Goal: Task Accomplishment & Management: Complete application form

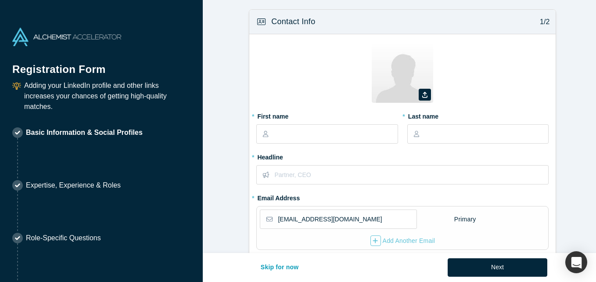
select select "US"
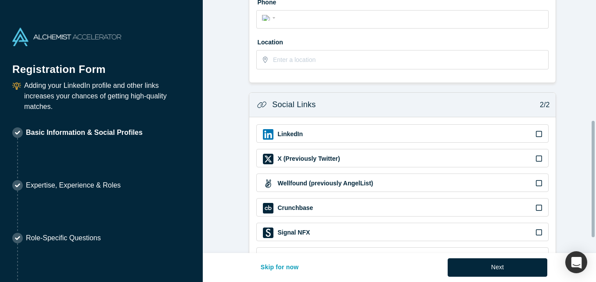
scroll to position [293, 0]
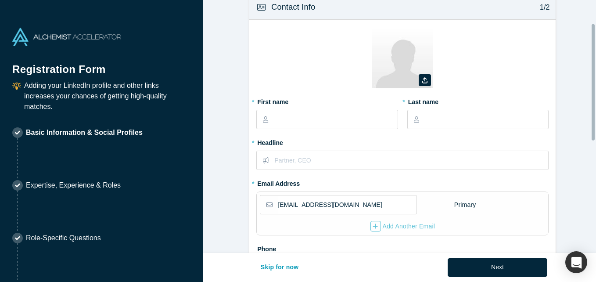
drag, startPoint x: 593, startPoint y: 18, endPoint x: 580, endPoint y: 15, distance: 13.2
click at [580, 15] on div "Contact Info 1/2 Zoom Save Remove Upload New * First name * Last name * Headlin…" at bounding box center [399, 126] width 393 height 253
click at [422, 79] on icon at bounding box center [424, 81] width 5 height 6
click at [0, 0] on input "file" at bounding box center [0, 0] width 0 height 0
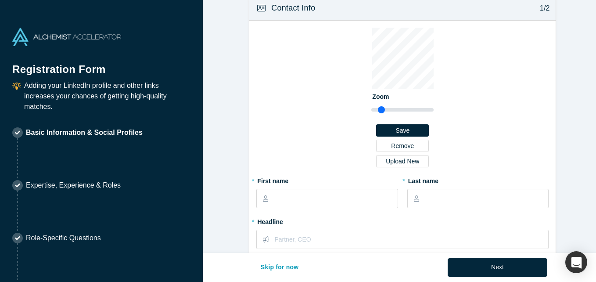
drag, startPoint x: 377, startPoint y: 111, endPoint x: 378, endPoint y: 119, distance: 8.8
type input "1.12"
click at [378, 115] on input "range" at bounding box center [402, 109] width 62 height 11
click at [481, 109] on div "Zoom Save Remove Upload New" at bounding box center [402, 101] width 292 height 146
click at [328, 197] on input "text" at bounding box center [335, 198] width 123 height 18
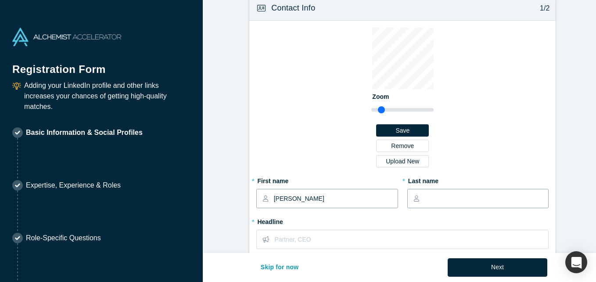
type input "[PERSON_NAME]"
click at [451, 202] on input "text" at bounding box center [485, 198] width 123 height 18
type input "[PERSON_NAME]"
click at [287, 133] on div "Zoom Save Remove Upload New" at bounding box center [402, 101] width 292 height 146
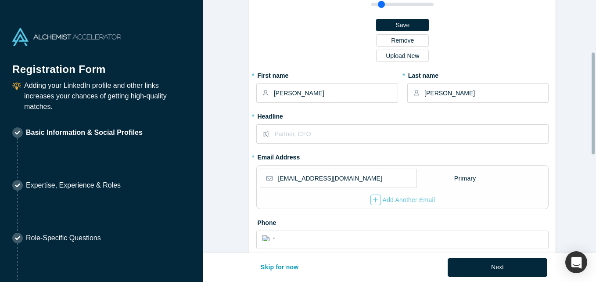
scroll to position [136, 0]
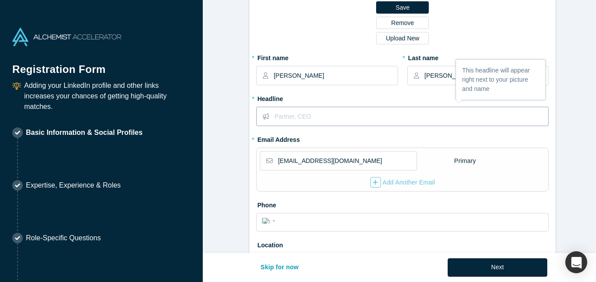
click at [304, 114] on input "text" at bounding box center [410, 116] width 273 height 18
paste input "Investment Strategy Consultant"
type input "Investment Strategy Consultant"
click at [549, 172] on div "Zoom Save Remove Upload New * First name [PERSON_NAME] * Last name [PERSON_NAME…" at bounding box center [402, 91] width 306 height 387
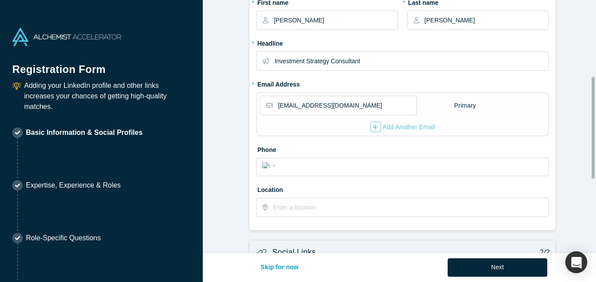
scroll to position [207, 0]
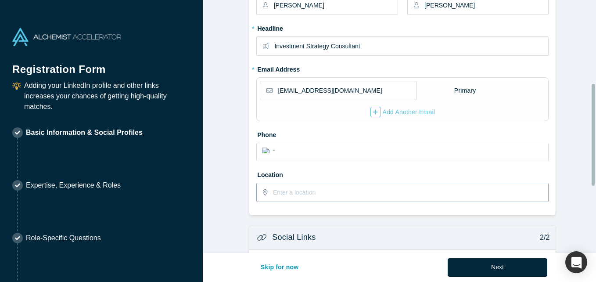
click at [350, 196] on input "text" at bounding box center [410, 192] width 275 height 18
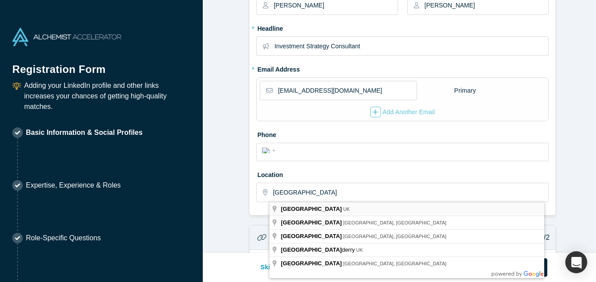
type input "[GEOGRAPHIC_DATA], [GEOGRAPHIC_DATA]"
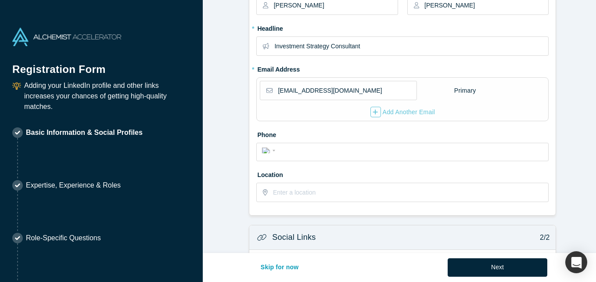
click at [560, 185] on form "Contact Info 1/2 Zoom Save Remove Upload New * First name [PERSON_NAME] * Last …" at bounding box center [403, 104] width 400 height 603
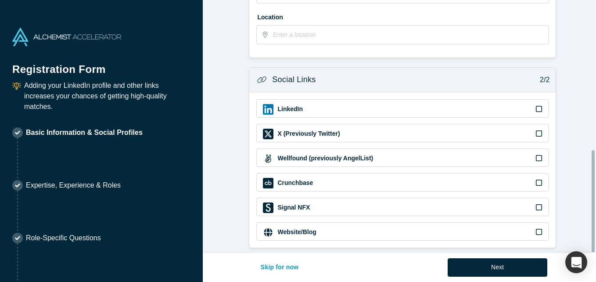
scroll to position [372, 0]
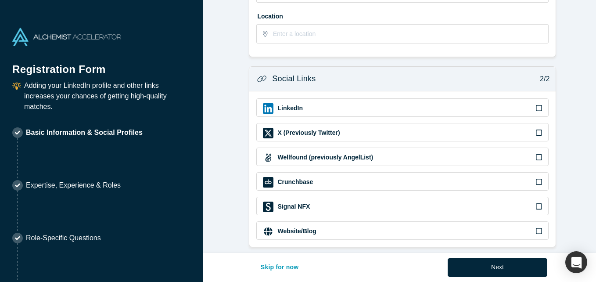
click at [531, 103] on div "LinkedIn" at bounding box center [402, 108] width 279 height 11
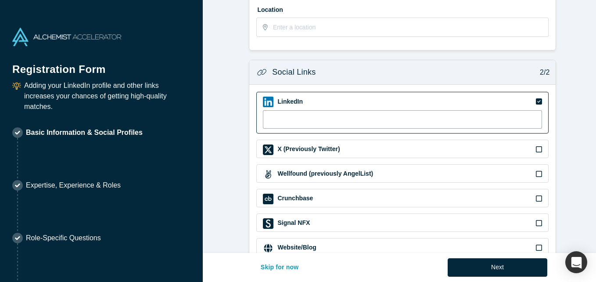
click at [457, 117] on input at bounding box center [402, 119] width 279 height 18
paste input "[URL][DOMAIN_NAME]"
type input "[URL][DOMAIN_NAME]"
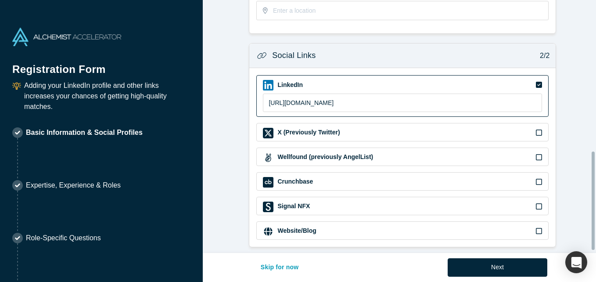
scroll to position [395, 0]
click at [536, 227] on icon at bounding box center [539, 230] width 6 height 7
click at [0, 0] on input "checkbox" at bounding box center [0, 0] width 0 height 0
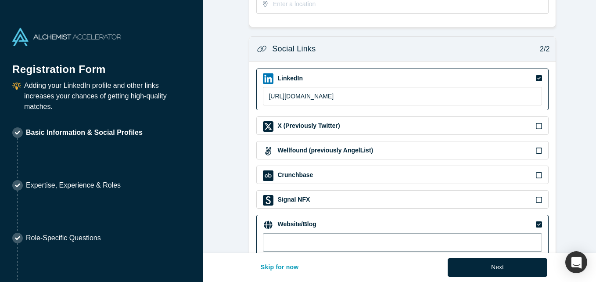
click at [307, 237] on input at bounding box center [402, 242] width 279 height 18
paste input "[URL][PERSON_NAME][DOMAIN_NAME]"
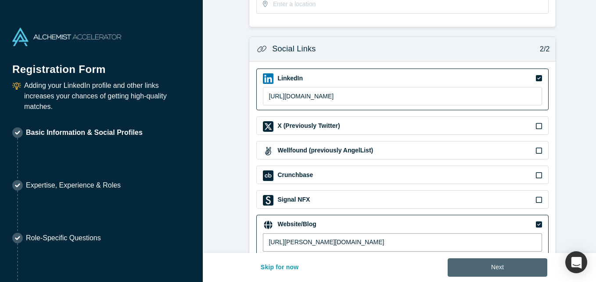
type input "[URL][PERSON_NAME][DOMAIN_NAME]"
click at [494, 268] on button "Next" at bounding box center [497, 267] width 100 height 18
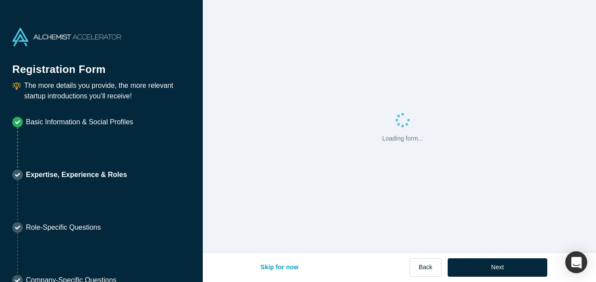
scroll to position [0, 0]
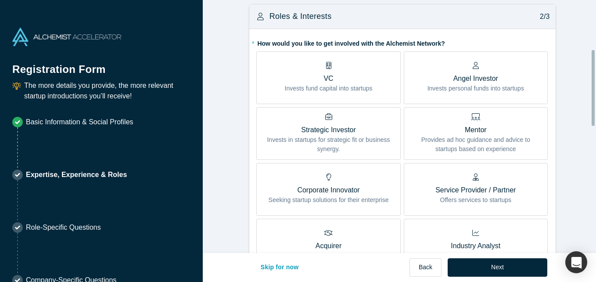
scroll to position [164, 0]
click at [475, 145] on p "Provides ad hoc guidance and advice to startups based on experience" at bounding box center [475, 145] width 131 height 18
click at [0, 0] on input "Mentor Provides ad hoc guidance and advice to startups based on experience" at bounding box center [0, 0] width 0 height 0
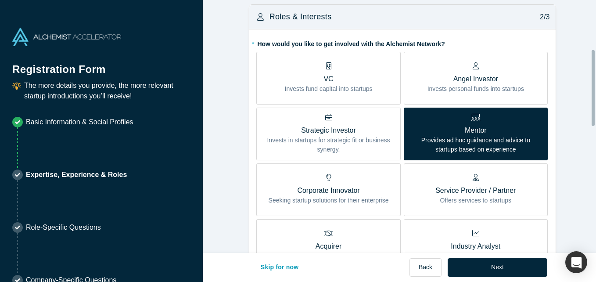
click at [565, 165] on form "Achievements 1/3 * What are your top 3-5 professional achievements? Founder in …" at bounding box center [403, 253] width 400 height 816
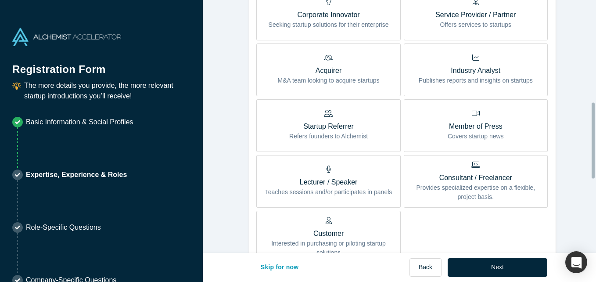
scroll to position [357, 0]
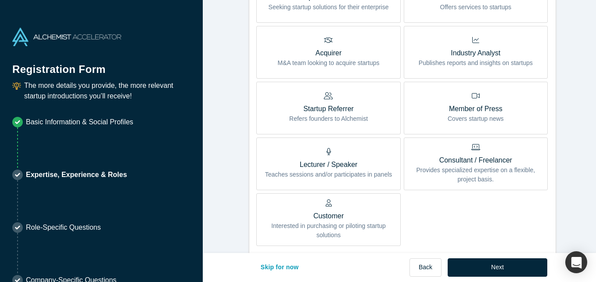
click at [507, 159] on p "Consultant / Freelancer" at bounding box center [475, 160] width 131 height 11
click at [0, 0] on input "Consultant / Freelancer Provides specialized expertise on a flexible, project b…" at bounding box center [0, 0] width 0 height 0
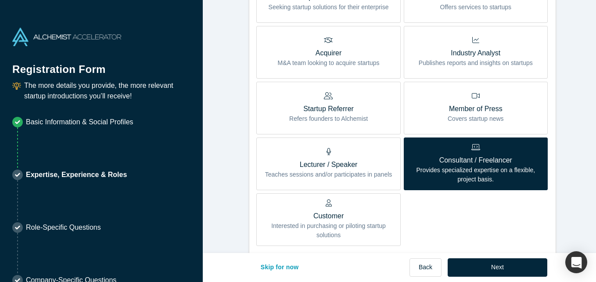
click at [578, 191] on form "Achievements 1/3 * What are your top 3-5 professional achievements? Founder in …" at bounding box center [403, 60] width 400 height 816
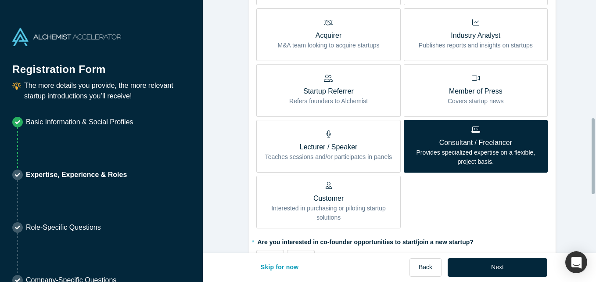
scroll to position [392, 0]
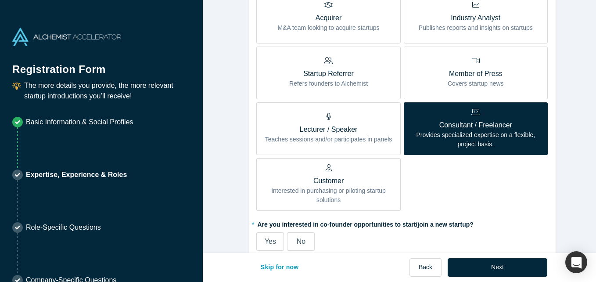
click at [330, 125] on p "Lecturer / Speaker" at bounding box center [328, 129] width 127 height 11
click at [0, 0] on input "Lecturer / Speaker Teaches sessions and/or participates in panels" at bounding box center [0, 0] width 0 height 0
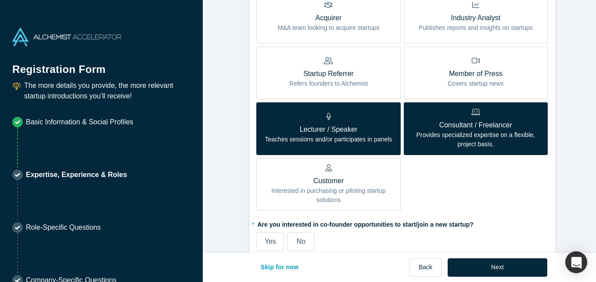
click at [481, 202] on div "VC Invests fund capital into startups Angel Investor Invests personal funds int…" at bounding box center [402, 17] width 292 height 387
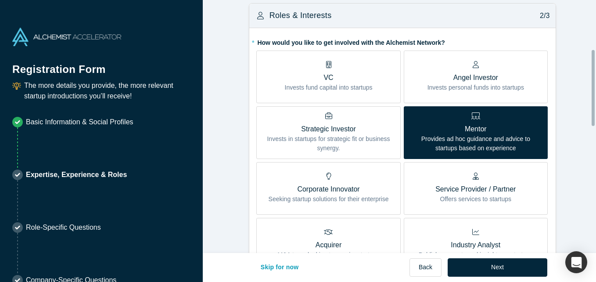
scroll to position [164, 0]
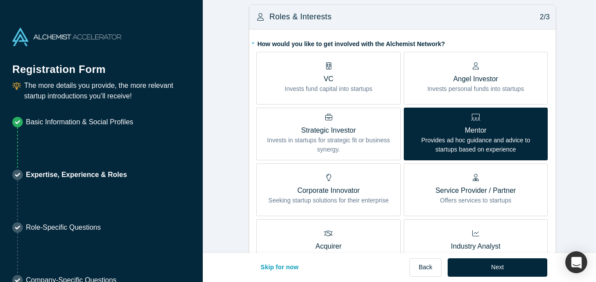
click at [365, 94] on label "VC Invests fund capital into startups" at bounding box center [328, 78] width 144 height 53
click at [0, 0] on input "VC Invests fund capital into startups" at bounding box center [0, 0] width 0 height 0
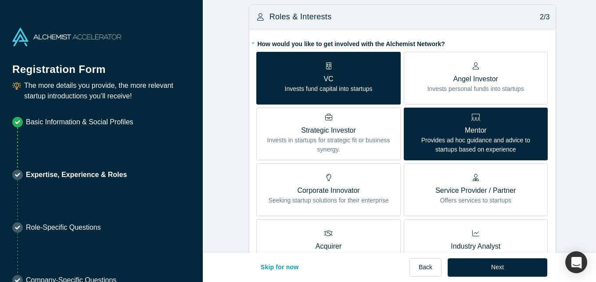
click at [499, 72] on div "Angel Investor Invests personal funds into startups" at bounding box center [475, 77] width 97 height 31
click at [0, 0] on input "Angel Investor Invests personal funds into startups" at bounding box center [0, 0] width 0 height 0
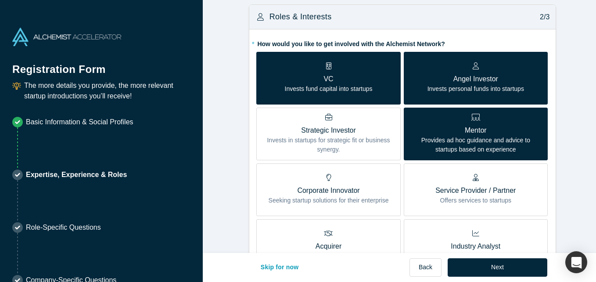
click at [566, 118] on form "Achievements 1/3 * What are your top 3-5 professional achievements? Founder in …" at bounding box center [403, 253] width 400 height 816
click at [488, 74] on p "Angel Investor" at bounding box center [475, 79] width 97 height 11
click at [0, 0] on input "Angel Investor Invests personal funds into startups" at bounding box center [0, 0] width 0 height 0
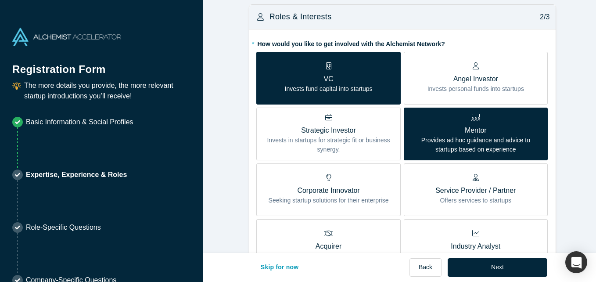
click at [344, 86] on p "Invests fund capital into startups" at bounding box center [329, 88] width 88 height 9
click at [0, 0] on input "VC Invests fund capital into startups" at bounding box center [0, 0] width 0 height 0
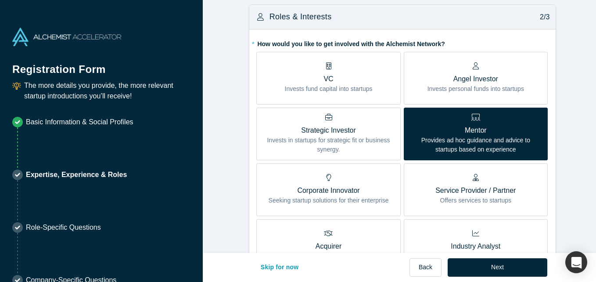
click at [561, 120] on form "Achievements 1/3 * What are your top 3-5 professional achievements? Founder in …" at bounding box center [403, 253] width 400 height 816
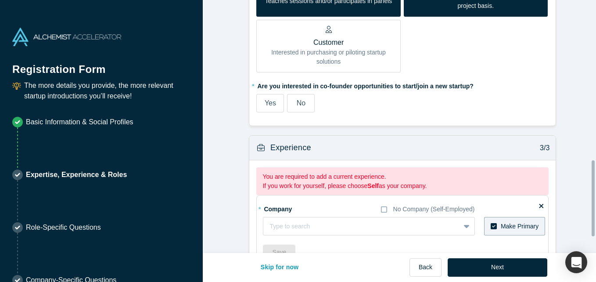
scroll to position [533, 0]
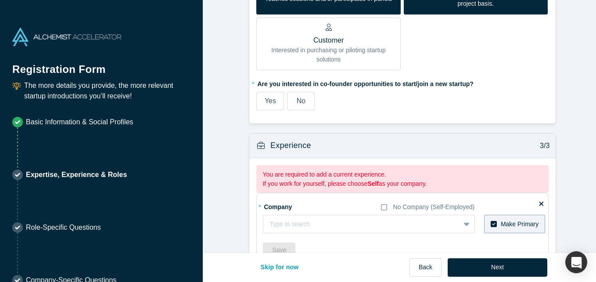
click at [294, 109] on label "No" at bounding box center [301, 101] width 28 height 18
click at [0, 0] on input "No" at bounding box center [0, 0] width 0 height 0
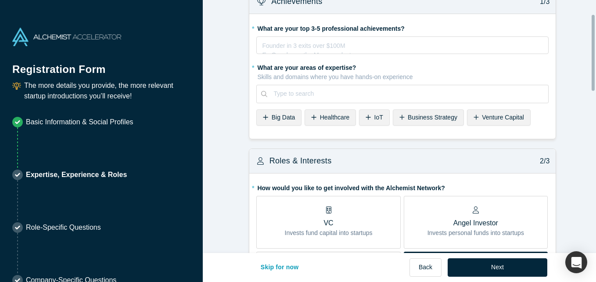
scroll to position [0, 0]
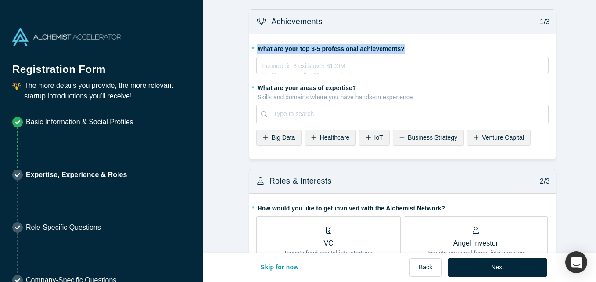
drag, startPoint x: 397, startPoint y: 50, endPoint x: 254, endPoint y: 47, distance: 142.6
click at [256, 47] on label "* What are your top 3-5 professional achievements?" at bounding box center [402, 47] width 292 height 12
copy label "What are your top 3-5 professional achievements?"
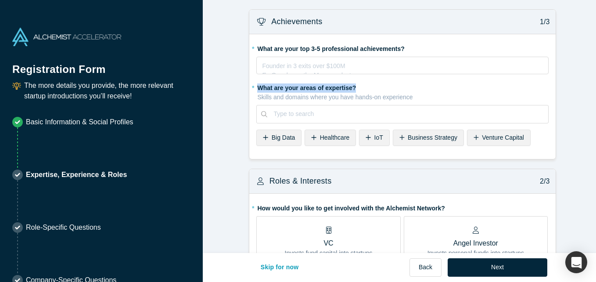
drag, startPoint x: 350, startPoint y: 87, endPoint x: 245, endPoint y: 82, distance: 105.9
click at [410, 93] on p "Skills and domains where you have hands-on experience" at bounding box center [402, 97] width 291 height 9
drag, startPoint x: 412, startPoint y: 97, endPoint x: 310, endPoint y: 95, distance: 102.2
drag, startPoint x: 310, startPoint y: 95, endPoint x: 355, endPoint y: 84, distance: 46.1
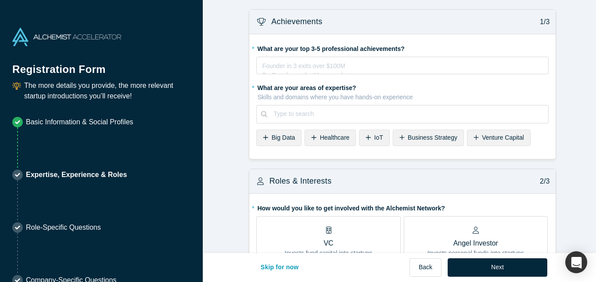
click at [355, 84] on label "* What are your areas of expertise? Skills and domains where you have hands-on …" at bounding box center [402, 90] width 292 height 21
drag, startPoint x: 351, startPoint y: 85, endPoint x: 252, endPoint y: 85, distance: 98.7
drag, startPoint x: 252, startPoint y: 85, endPoint x: 381, endPoint y: 78, distance: 129.2
click at [381, 78] on fieldset "* What are your top 3-5 professional achievements? Founder in 3 exits over $100…" at bounding box center [402, 96] width 292 height 111
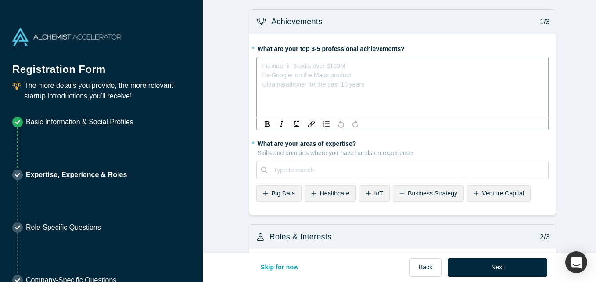
click at [325, 62] on div "rdw-editor" at bounding box center [402, 64] width 280 height 9
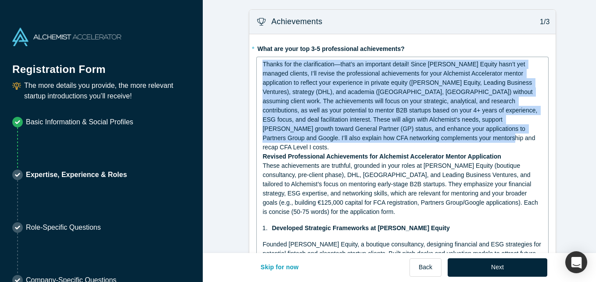
drag, startPoint x: 371, startPoint y: 136, endPoint x: 257, endPoint y: 65, distance: 134.5
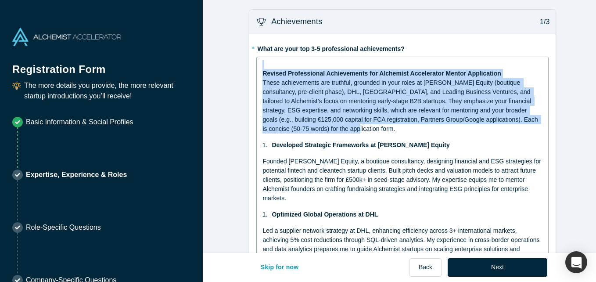
drag, startPoint x: 315, startPoint y: 131, endPoint x: 257, endPoint y: 62, distance: 90.0
click at [257, 62] on div "Revised Professional Achievements for Alchemist Accelerator Mentor Application …" at bounding box center [402, 247] width 292 height 380
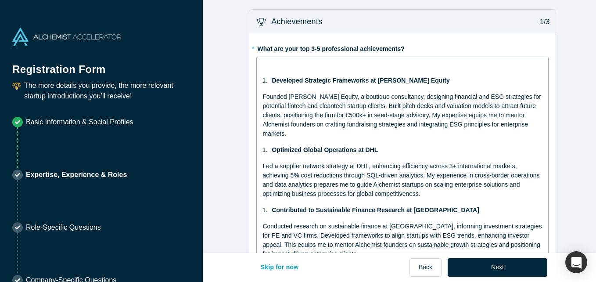
click at [268, 66] on div "rdw-editor" at bounding box center [402, 64] width 280 height 9
click at [499, 126] on span "Founded [PERSON_NAME] Equity, a boutique consultancy, designing financial and E…" at bounding box center [402, 115] width 280 height 44
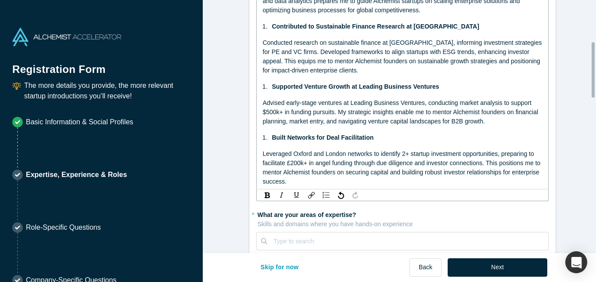
scroll to position [190, 0]
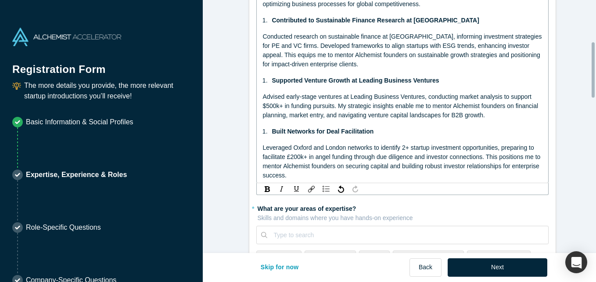
drag, startPoint x: 593, startPoint y: 57, endPoint x: 597, endPoint y: 73, distance: 16.4
click at [595, 73] on html "Registration Form The more details you provide, the more relevant startup intro…" at bounding box center [298, 141] width 596 height 282
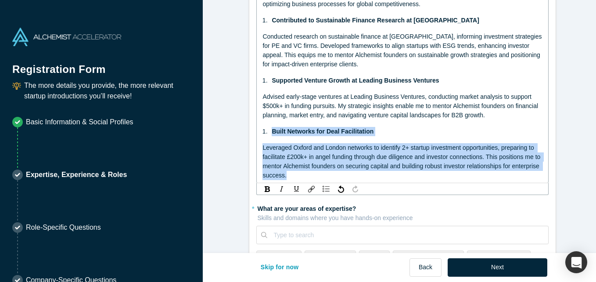
drag, startPoint x: 290, startPoint y: 172, endPoint x: 260, endPoint y: 133, distance: 48.7
click at [262, 133] on div "Developed Strategic Frameworks at [PERSON_NAME] Equity Founded [PERSON_NAME] Eq…" at bounding box center [402, 25] width 280 height 310
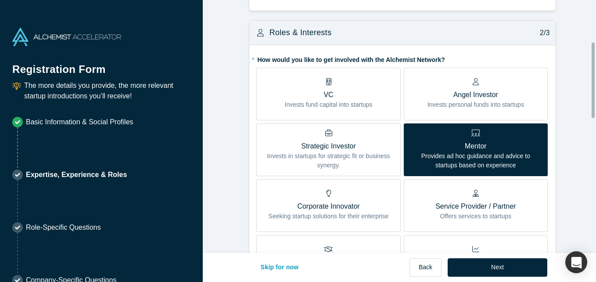
click at [585, 149] on form "Achievements 1/3 * What are your top 3-5 professional achievements? Developed S…" at bounding box center [403, 269] width 400 height 816
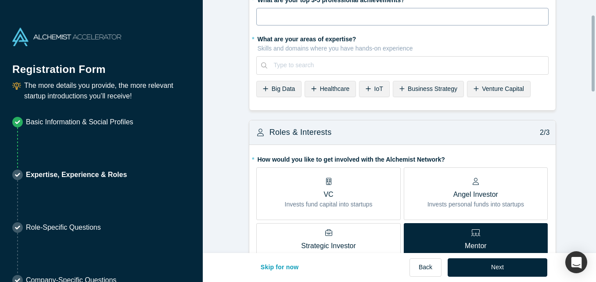
scroll to position [0, 0]
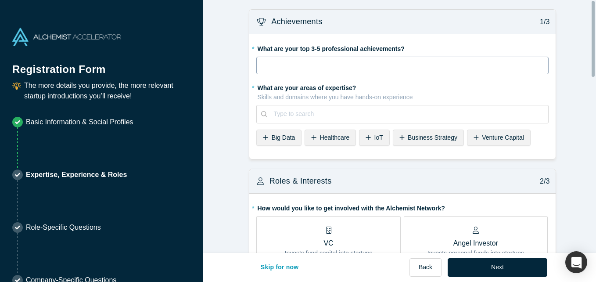
drag, startPoint x: 591, startPoint y: 89, endPoint x: 581, endPoint y: 34, distance: 55.8
click at [581, 34] on div "Achievements 1/3 * What are your top 3-5 professional achievements? Developed S…" at bounding box center [399, 126] width 393 height 253
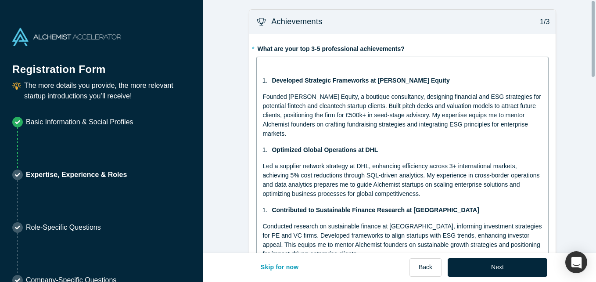
click at [424, 61] on div "rdw-editor" at bounding box center [402, 64] width 280 height 9
click at [464, 141] on div "Developed Strategic Frameworks at [PERSON_NAME] Equity Founded [PERSON_NAME] Eq…" at bounding box center [402, 185] width 280 height 250
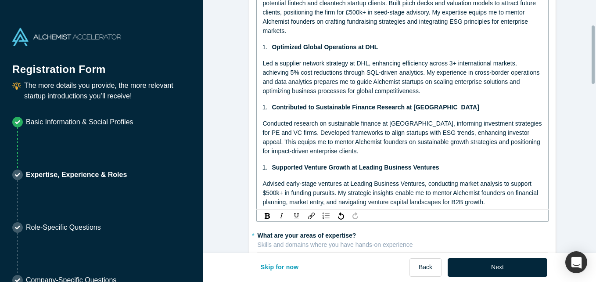
scroll to position [107, 0]
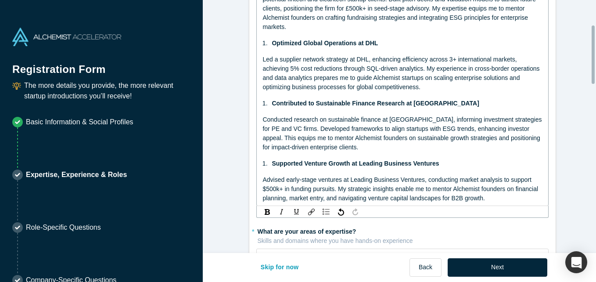
drag, startPoint x: 593, startPoint y: 68, endPoint x: 597, endPoint y: 80, distance: 12.2
click at [595, 80] on html "Registration Form The more details you provide, the more relevant startup intro…" at bounding box center [298, 141] width 596 height 282
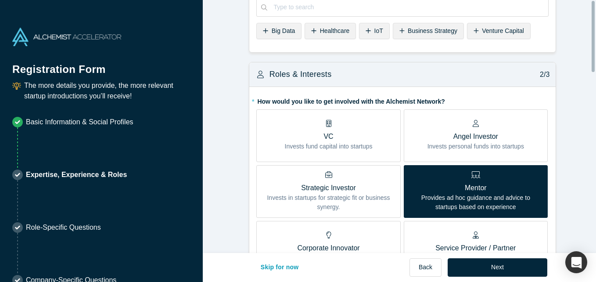
scroll to position [0, 0]
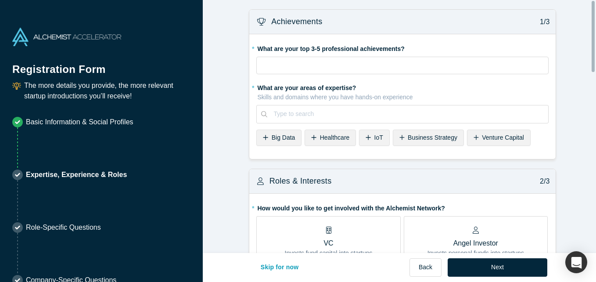
click at [408, 134] on span "Business Strategy" at bounding box center [433, 137] width 50 height 7
click at [426, 141] on span "Venture Capital" at bounding box center [429, 137] width 42 height 7
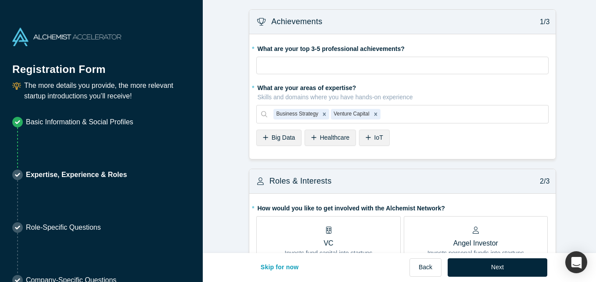
click at [363, 134] on div "IoT" at bounding box center [374, 137] width 30 height 16
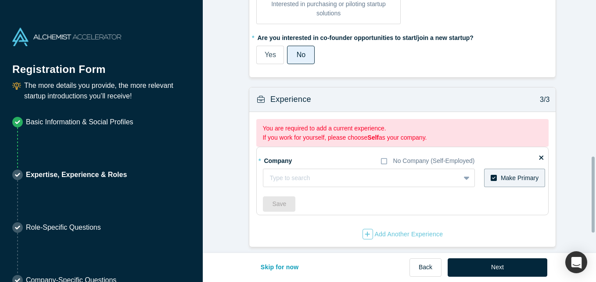
scroll to position [585, 0]
click at [336, 173] on div at bounding box center [352, 177] width 166 height 11
type input "[PERSON_NAME] Equity"
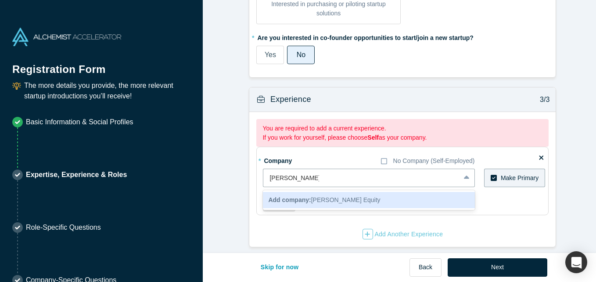
click at [354, 196] on span "Add company: [PERSON_NAME] Equity" at bounding box center [324, 199] width 112 height 7
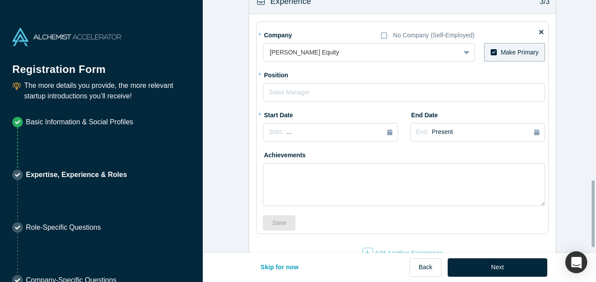
scroll to position [690, 0]
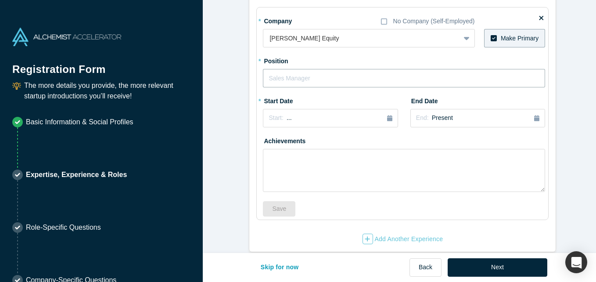
click at [328, 73] on input "text" at bounding box center [404, 78] width 282 height 18
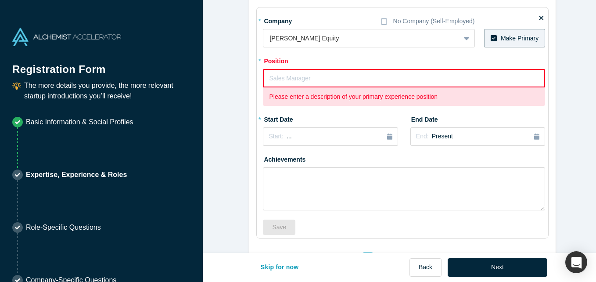
paste input "Investment Strategy Consultant"
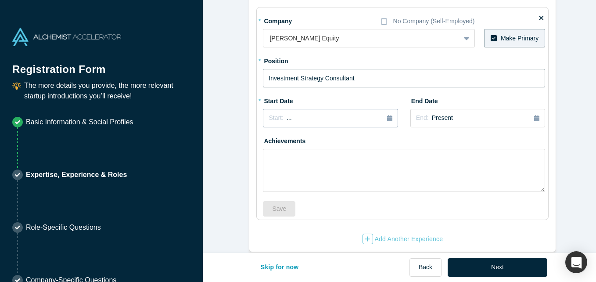
type input "Investment Strategy Consultant"
click at [309, 114] on div "Start: ..." at bounding box center [329, 118] width 123 height 10
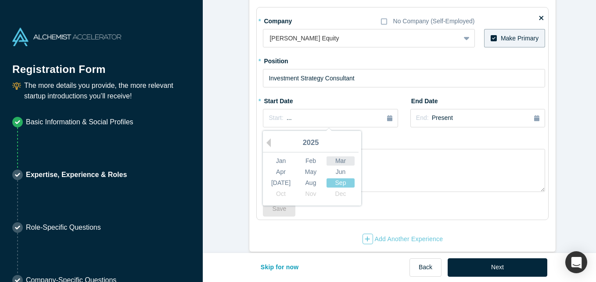
click at [342, 161] on div "Mar" at bounding box center [340, 160] width 28 height 9
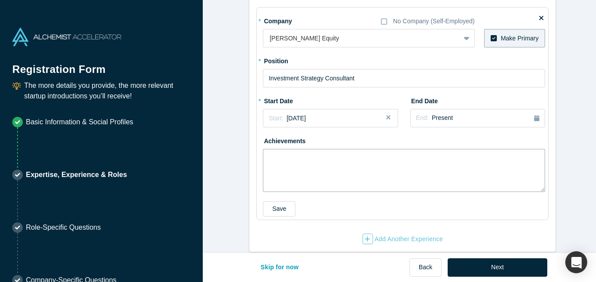
click at [298, 163] on textarea at bounding box center [404, 170] width 282 height 43
paste textarea "Developed financial models and business cases for cross-border ventures, optimi…"
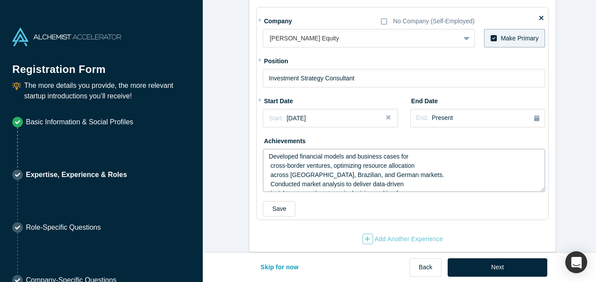
scroll to position [34, 0]
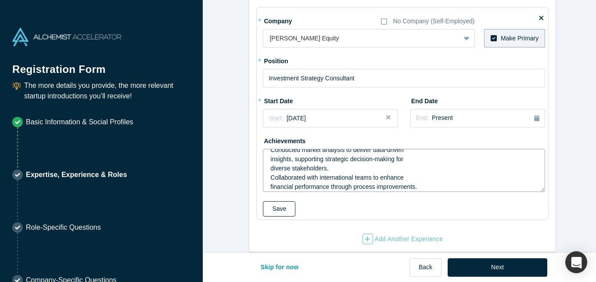
type textarea "Developed financial models and business cases for cross-border ventures, optimi…"
click at [282, 205] on button "Save" at bounding box center [279, 208] width 32 height 15
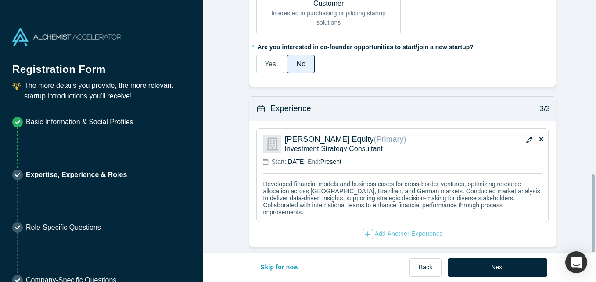
scroll to position [572, 0]
click at [412, 229] on div "Add Another Experience" at bounding box center [402, 234] width 81 height 11
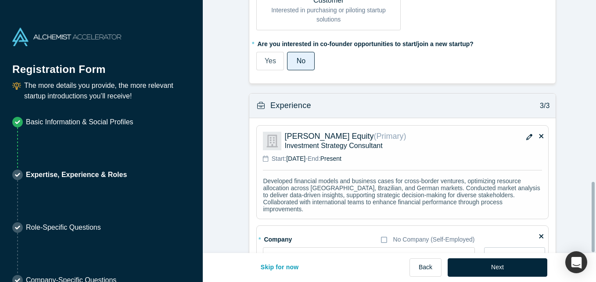
scroll to position [656, 0]
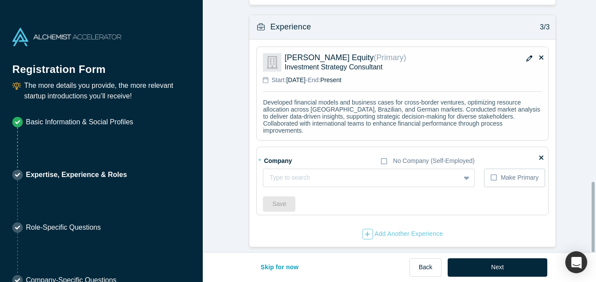
drag, startPoint x: 593, startPoint y: 185, endPoint x: 595, endPoint y: 207, distance: 22.0
click at [595, 207] on html "Registration Form The more details you provide, the more relevant startup intro…" at bounding box center [298, 141] width 596 height 282
click at [410, 170] on div "Type to search" at bounding box center [352, 177] width 179 height 14
type input "S"
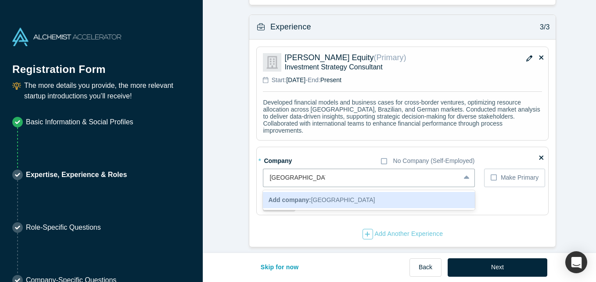
type input "[GEOGRAPHIC_DATA]"
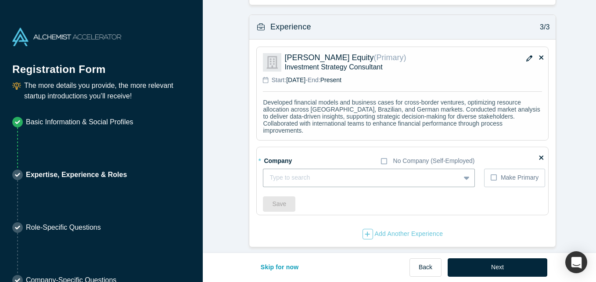
paste input "[GEOGRAPHIC_DATA]"
type input "[GEOGRAPHIC_DATA]"
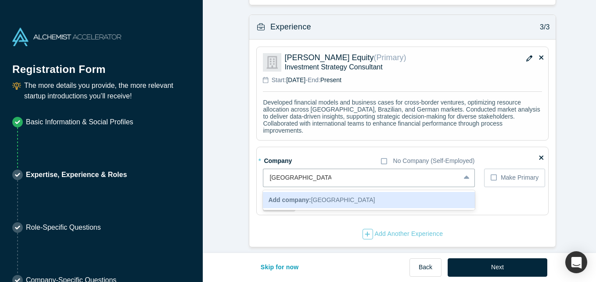
click at [350, 196] on span "Add company: [GEOGRAPHIC_DATA]" at bounding box center [321, 199] width 107 height 7
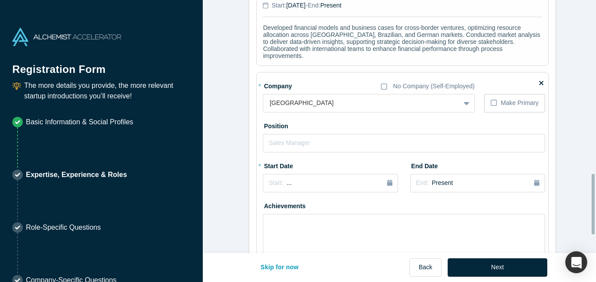
scroll to position [726, 0]
click at [368, 142] on input "text" at bounding box center [404, 142] width 282 height 18
type input "Research Assistant"
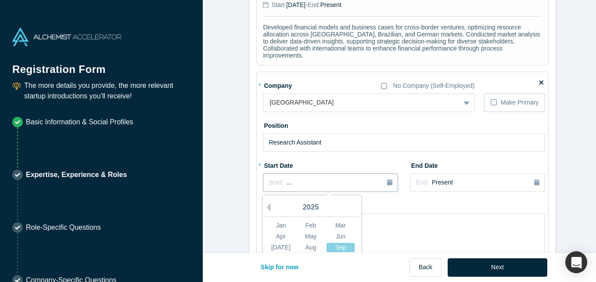
click at [387, 183] on icon "button" at bounding box center [389, 182] width 5 height 6
click at [263, 203] on button "Previous Year" at bounding box center [266, 207] width 9 height 9
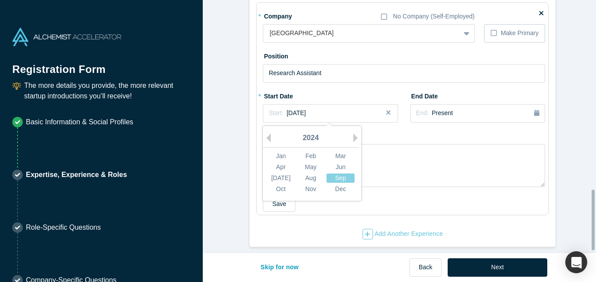
drag, startPoint x: 593, startPoint y: 188, endPoint x: 594, endPoint y: 206, distance: 18.0
click at [594, 206] on div at bounding box center [592, 220] width 3 height 61
click at [311, 184] on div "Nov" at bounding box center [311, 188] width 28 height 9
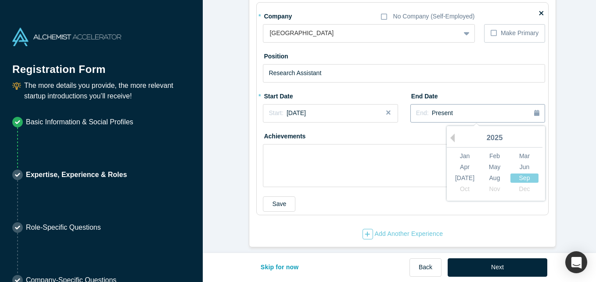
click at [534, 110] on icon "button" at bounding box center [536, 113] width 5 height 6
click at [522, 151] on div "Mar" at bounding box center [524, 155] width 28 height 9
click at [373, 144] on textarea at bounding box center [404, 165] width 282 height 43
paste textarea "Analyzed financial datasets (S&P 500, Fama-French) to evaluate performance, con…"
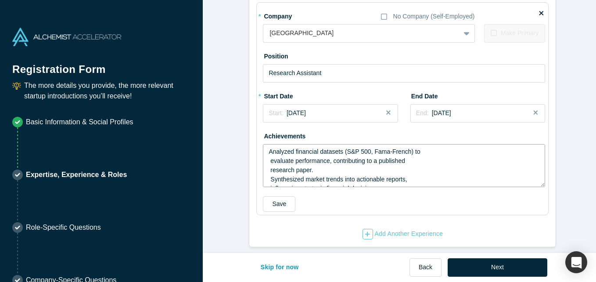
scroll to position [6, 0]
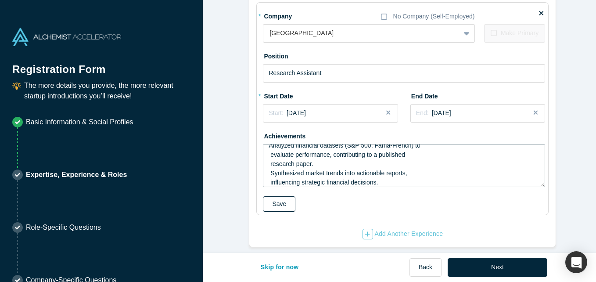
type textarea "Analyzed financial datasets (S&P 500, Fama-French) to evaluate performance, con…"
click at [281, 196] on button "Save" at bounding box center [279, 203] width 32 height 15
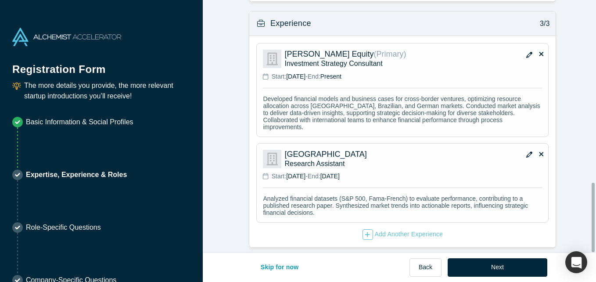
scroll to position [664, 0]
drag, startPoint x: 593, startPoint y: 196, endPoint x: 596, endPoint y: 208, distance: 12.8
click at [595, 208] on html "Registration Form The more details you provide, the more relevant startup intro…" at bounding box center [298, 141] width 596 height 282
click at [383, 229] on div "Add Another Experience" at bounding box center [402, 234] width 81 height 11
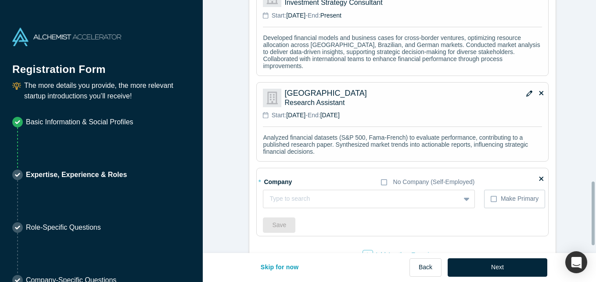
scroll to position [734, 0]
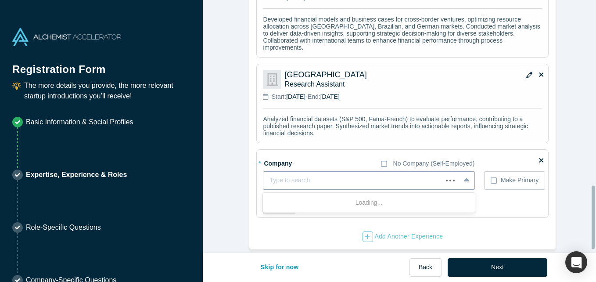
click at [278, 183] on div at bounding box center [352, 180] width 166 height 11
type input "DHL"
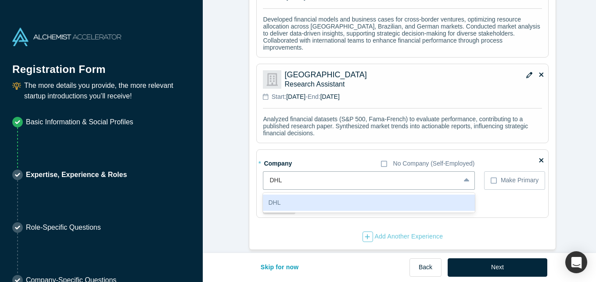
click at [350, 206] on div "DHL" at bounding box center [368, 202] width 211 height 16
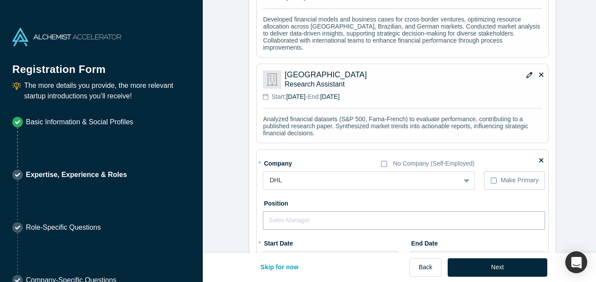
click at [378, 221] on input "text" at bounding box center [404, 220] width 282 height 18
paste input "Financial and Strategic Analyst Roles"
type input "Financial and Strategic Analyst Roles"
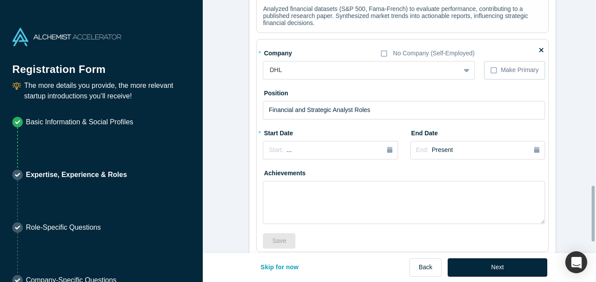
scroll to position [857, 0]
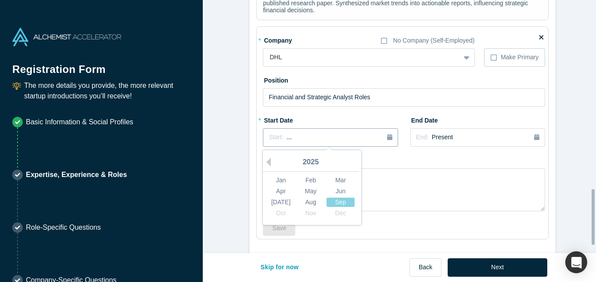
click at [381, 138] on div "Start: ..." at bounding box center [329, 137] width 123 height 10
click at [267, 163] on button "Previous Year" at bounding box center [266, 161] width 9 height 9
click at [338, 182] on div "Mar" at bounding box center [340, 179] width 28 height 9
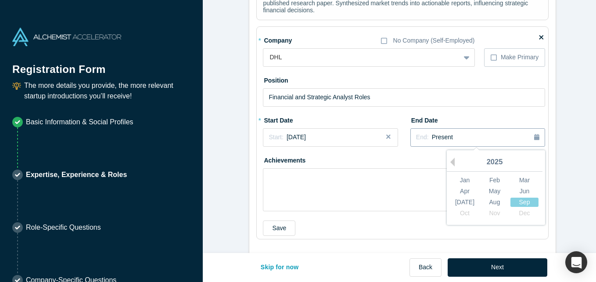
click at [534, 140] on icon "button" at bounding box center [536, 137] width 5 height 6
click at [449, 165] on button "Previous Year" at bounding box center [450, 161] width 9 height 9
click at [492, 212] on div "Nov" at bounding box center [494, 212] width 28 height 9
click at [408, 190] on textarea at bounding box center [404, 189] width 282 height 43
paste textarea "Advised 15+ country managers and Global VPs on financial strategies, improving …"
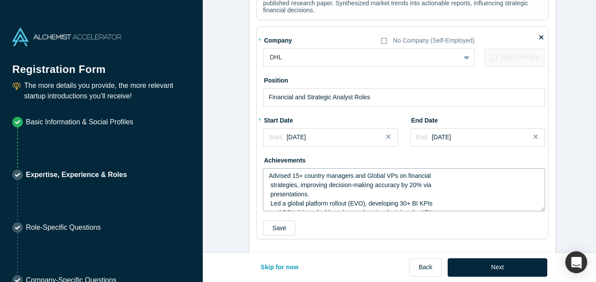
scroll to position [71, 0]
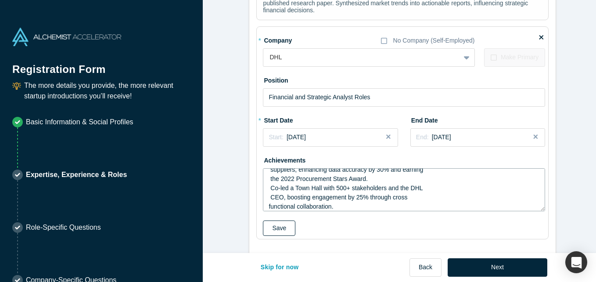
type textarea "Advised 15+ country managers and Global VPs on financial strategies, improving …"
click at [283, 231] on button "Save" at bounding box center [279, 227] width 32 height 15
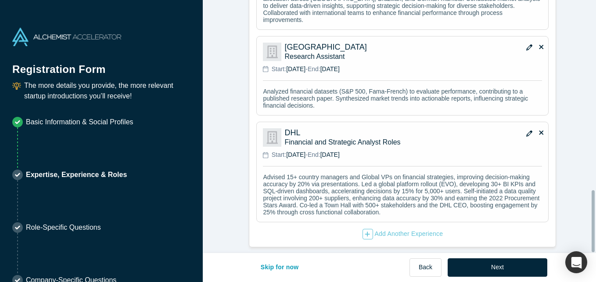
scroll to position [776, 0]
click at [396, 229] on div "Add Another Experience" at bounding box center [402, 234] width 81 height 11
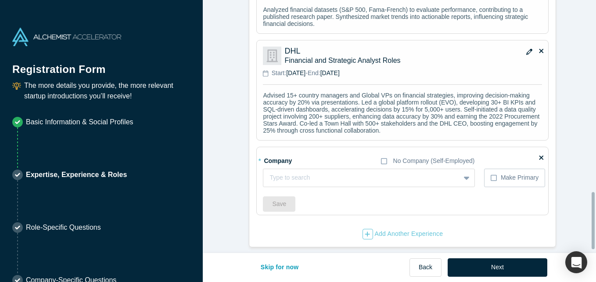
scroll to position [860, 0]
click at [354, 172] on div at bounding box center [352, 177] width 166 height 11
paste input "Associate Project Manager Community support in [GEOGRAPHIC_DATA] Mentored a hig…"
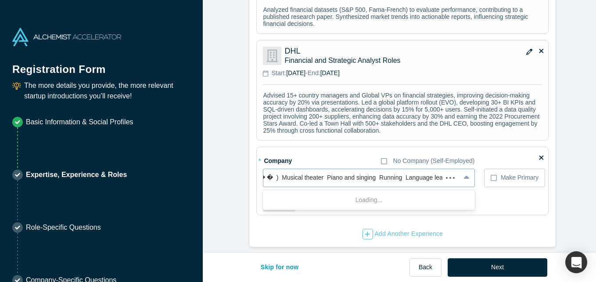
scroll to position [0, 1687]
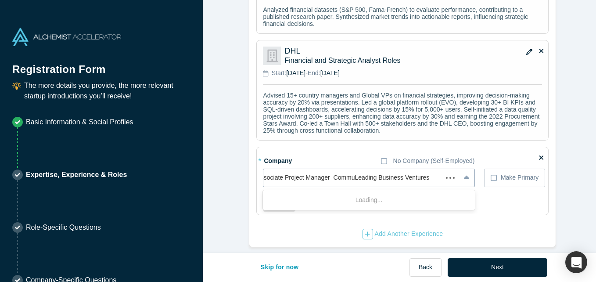
scroll to position [0, 0]
type input "Leading Business Ventures"
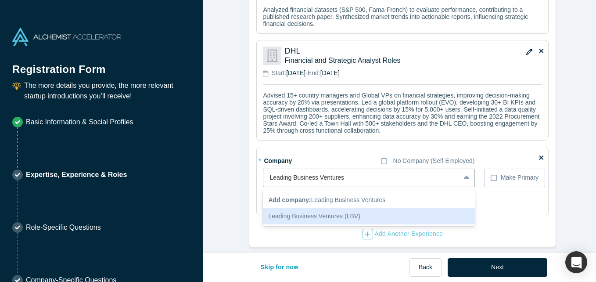
click at [372, 208] on div "Leading Business Ventures (LBV)" at bounding box center [368, 216] width 211 height 16
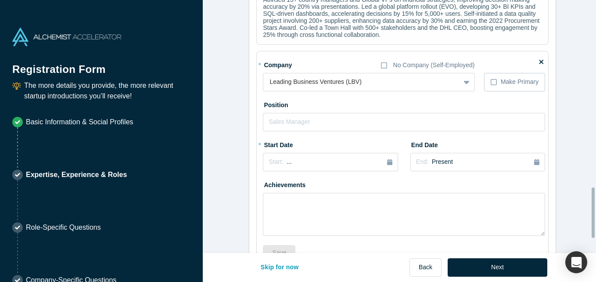
scroll to position [948, 0]
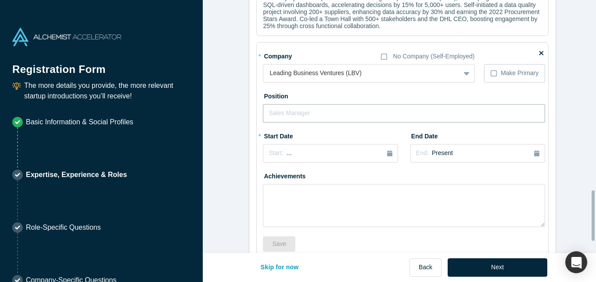
click at [297, 122] on input "text" at bounding box center [404, 113] width 282 height 18
type input "Associate Project Manager"
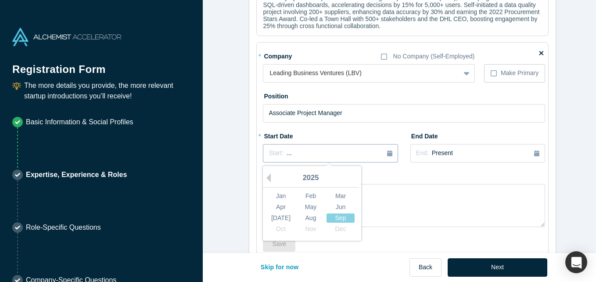
click at [336, 158] on div "Start: ..." at bounding box center [329, 153] width 123 height 10
click at [267, 182] on button "Previous Year" at bounding box center [266, 177] width 9 height 9
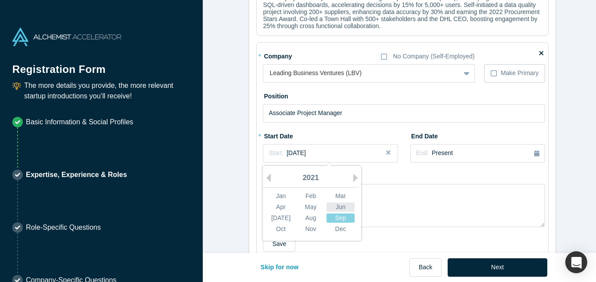
click at [338, 211] on div "Jun" at bounding box center [340, 206] width 28 height 9
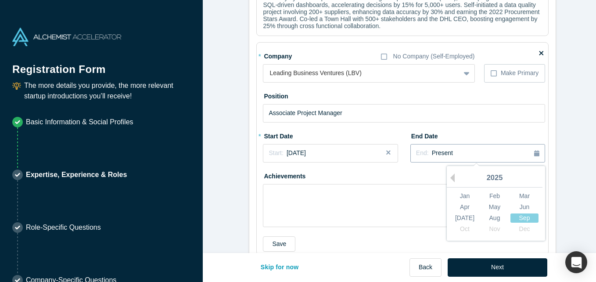
click at [537, 159] on button "End: Present" at bounding box center [477, 153] width 135 height 18
click at [450, 182] on button "Previous Year" at bounding box center [450, 177] width 9 height 9
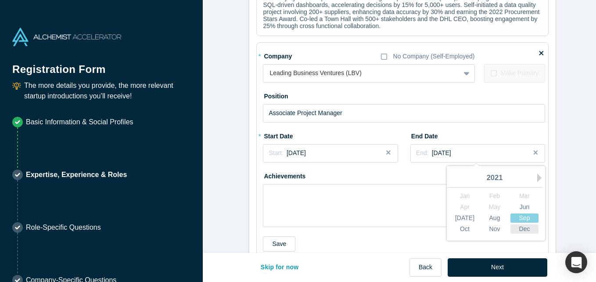
click at [529, 233] on div "Dec" at bounding box center [524, 228] width 28 height 9
click at [399, 214] on textarea at bounding box center [404, 205] width 282 height 43
paste textarea "Advised the CEO/Partner Founder, strengthening partnerships with 10+ US and Eur…"
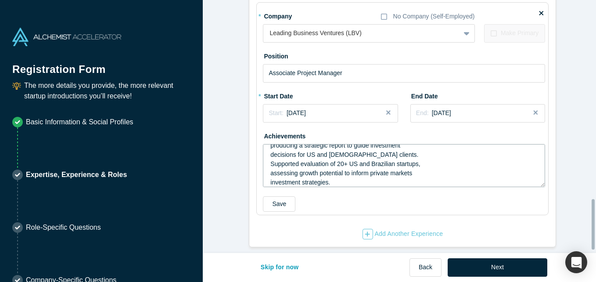
scroll to position [1004, 0]
drag, startPoint x: 593, startPoint y: 226, endPoint x: 595, endPoint y: 238, distance: 12.1
click at [595, 238] on html "Registration Form The more details you provide, the more relevant startup intro…" at bounding box center [298, 141] width 596 height 282
type textarea "Advised the CEO/Partner Founder, strengthening partnerships with 10+ US and Eur…"
click at [285, 197] on button "Save" at bounding box center [279, 203] width 32 height 15
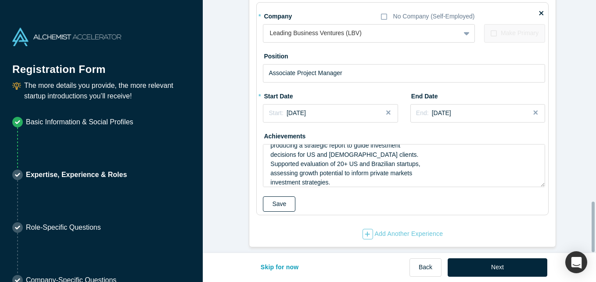
scroll to position [892, 0]
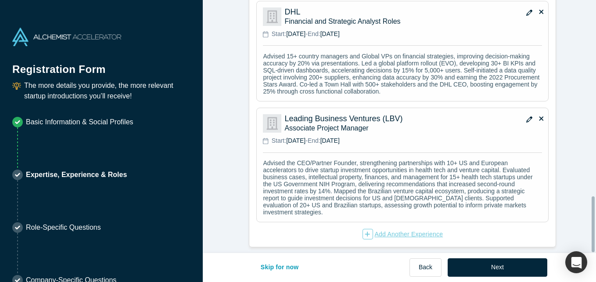
click at [379, 236] on div "Add Another Experience" at bounding box center [402, 234] width 81 height 11
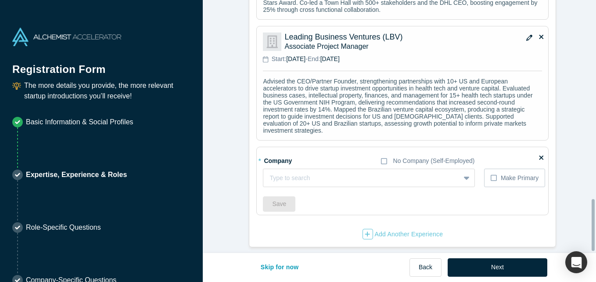
scroll to position [983, 0]
click at [347, 172] on div at bounding box center [352, 177] width 166 height 11
type input "MIT [PERSON_NAME]"
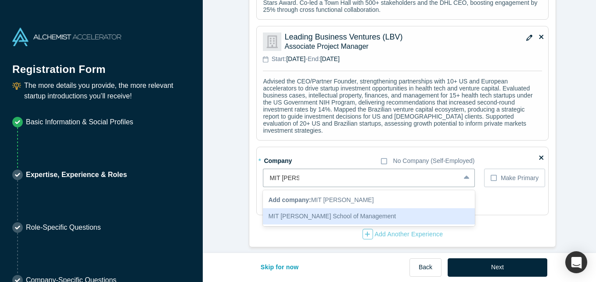
click at [354, 211] on div "MIT [PERSON_NAME] School of Management" at bounding box center [368, 216] width 211 height 16
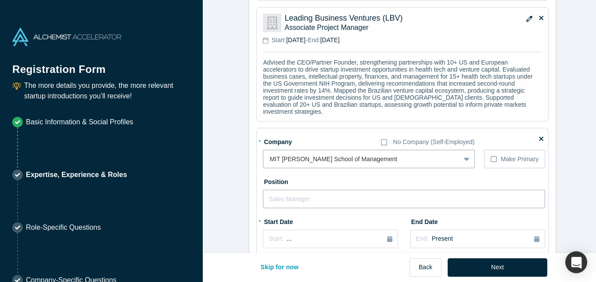
click at [359, 208] on input "text" at bounding box center [404, 199] width 282 height 18
type input "Research Assistant"
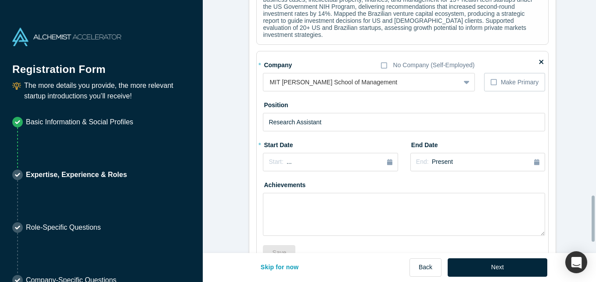
scroll to position [1088, 0]
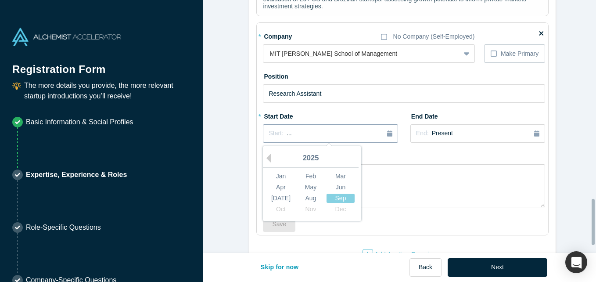
click at [379, 138] on div "Start: ..." at bounding box center [329, 134] width 123 height 10
click at [265, 162] on button "Previous Year" at bounding box center [266, 158] width 9 height 9
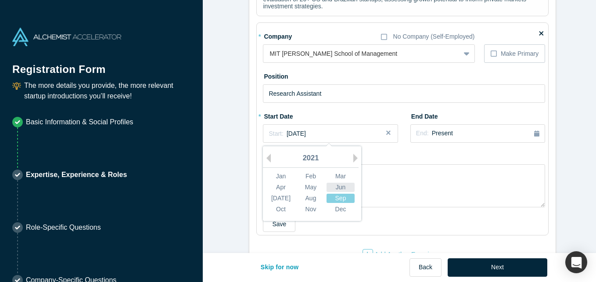
click at [333, 192] on div "Jun" at bounding box center [340, 186] width 28 height 9
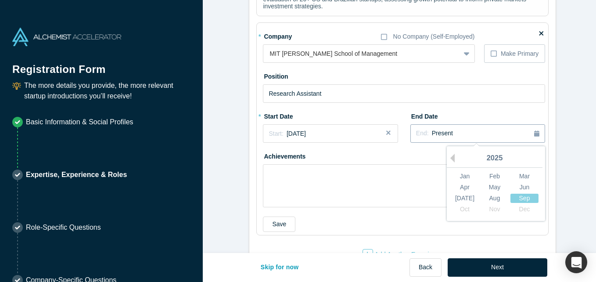
click at [485, 143] on button "End: Present" at bounding box center [477, 133] width 135 height 18
click at [451, 162] on button "Previous Year" at bounding box center [450, 158] width 9 height 9
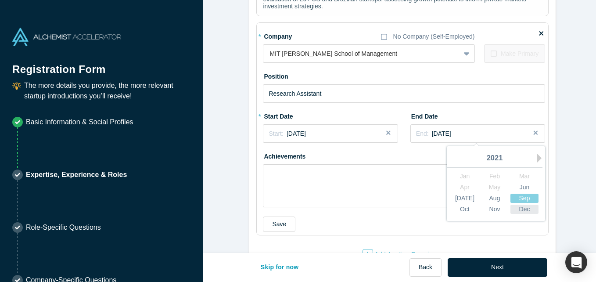
click at [526, 214] on div "Dec" at bounding box center [524, 208] width 28 height 9
click at [302, 182] on textarea at bounding box center [404, 185] width 282 height 43
paste textarea "Developed a $80B+ Fortune 500 pledge report under [PERSON_NAME], enhancing tran…"
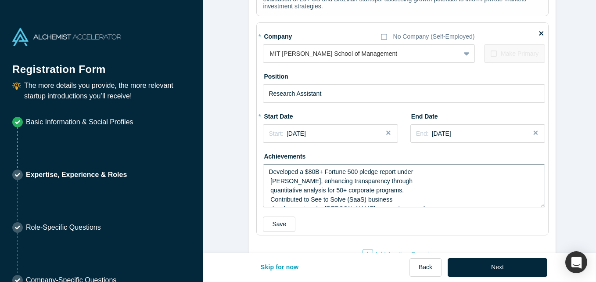
scroll to position [53, 0]
type textarea "Developed a $80B+ Fortune 500 pledge report under [PERSON_NAME], enhancing tran…"
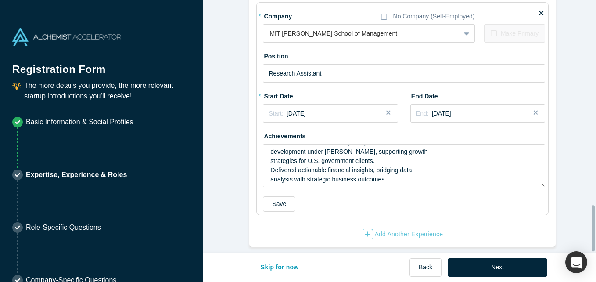
scroll to position [1127, 0]
click at [278, 196] on button "Save" at bounding box center [279, 203] width 32 height 15
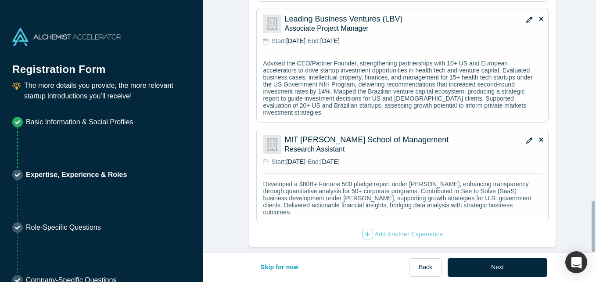
scroll to position [990, 0]
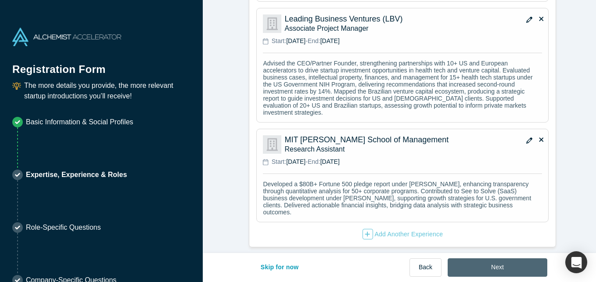
click at [530, 268] on button "Next" at bounding box center [497, 267] width 100 height 18
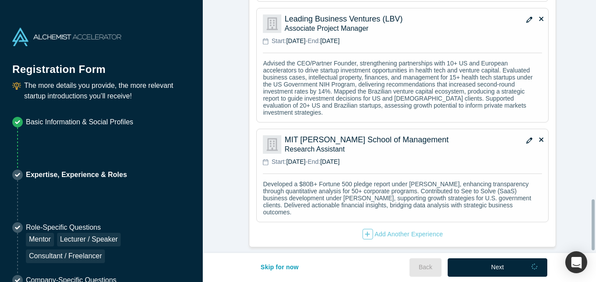
scroll to position [0, 0]
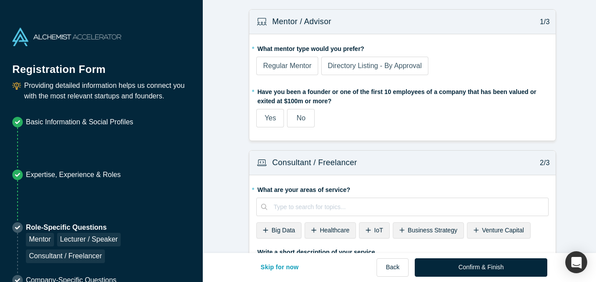
click at [282, 64] on span "Regular Mentor" at bounding box center [287, 65] width 48 height 7
click at [0, 0] on input "Regular Mentor" at bounding box center [0, 0] width 0 height 0
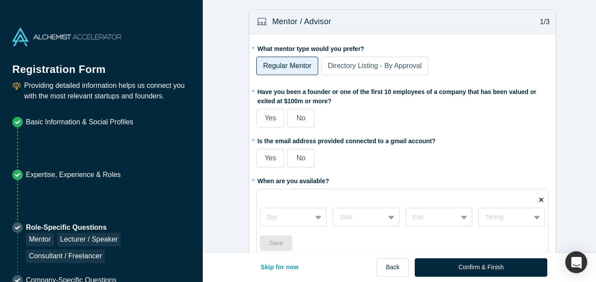
click at [300, 118] on span "No" at bounding box center [301, 117] width 9 height 7
click at [0, 0] on input "No" at bounding box center [0, 0] width 0 height 0
click at [269, 159] on span "Yes" at bounding box center [270, 157] width 11 height 7
click at [0, 0] on input "Yes" at bounding box center [0, 0] width 0 height 0
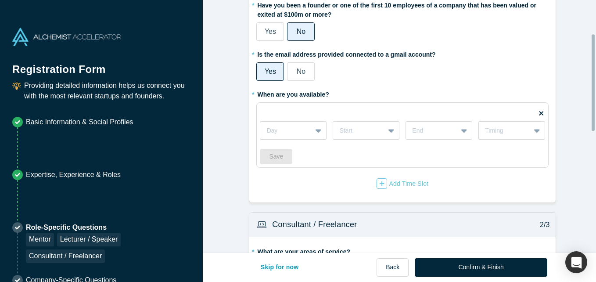
scroll to position [88, 0]
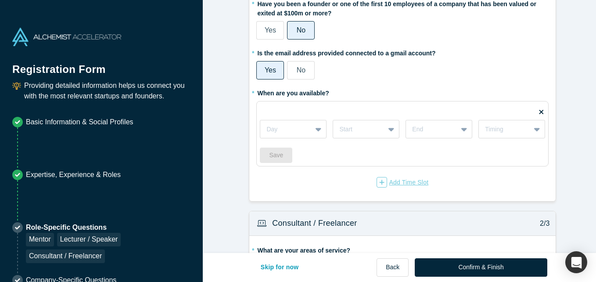
click at [412, 181] on div "Add Time Slot" at bounding box center [402, 182] width 52 height 11
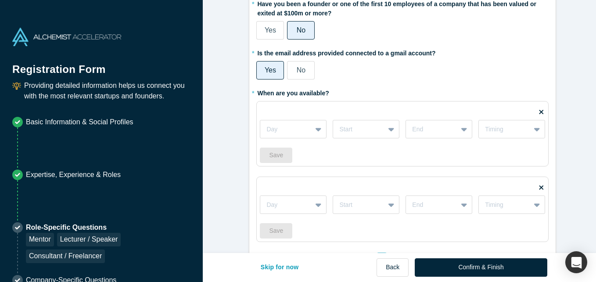
click at [539, 187] on icon at bounding box center [541, 187] width 4 height 7
click at [0, 0] on input "checkbox" at bounding box center [0, 0] width 0 height 0
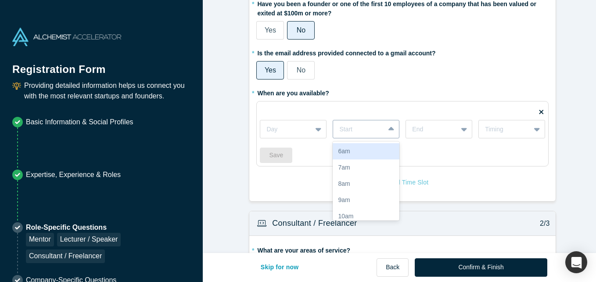
click at [347, 128] on div at bounding box center [358, 129] width 39 height 11
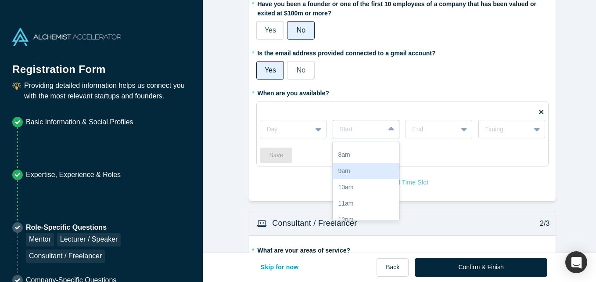
scroll to position [35, 0]
click at [349, 165] on div "9am" at bounding box center [366, 165] width 67 height 16
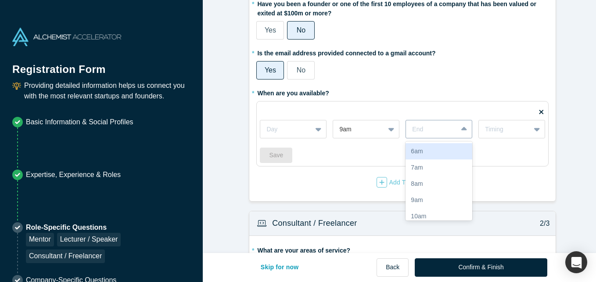
click at [458, 129] on div at bounding box center [465, 129] width 14 height 16
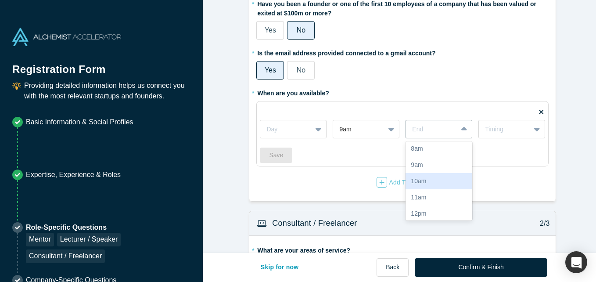
click at [444, 185] on div "10am" at bounding box center [438, 181] width 67 height 16
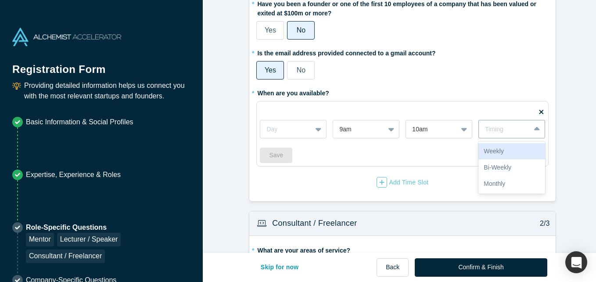
click at [507, 131] on div "Timing" at bounding box center [504, 129] width 39 height 9
click at [506, 163] on div "Bi-Weekly" at bounding box center [511, 167] width 67 height 16
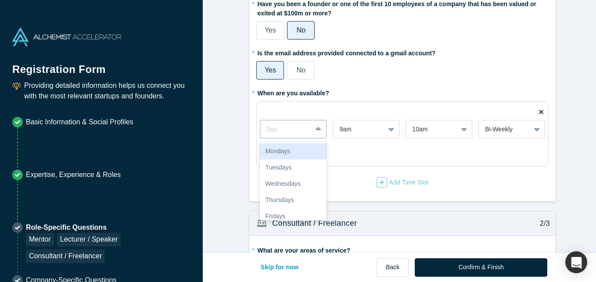
click at [317, 127] on icon at bounding box center [318, 129] width 6 height 9
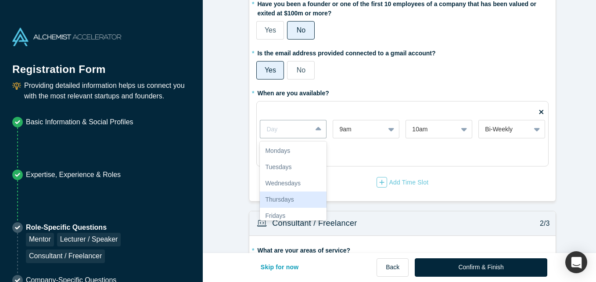
scroll to position [0, 0]
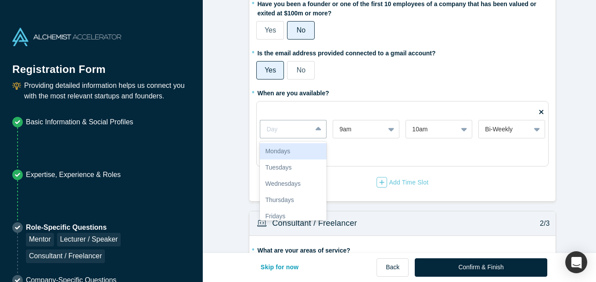
click at [296, 152] on div "Mondays" at bounding box center [293, 151] width 67 height 16
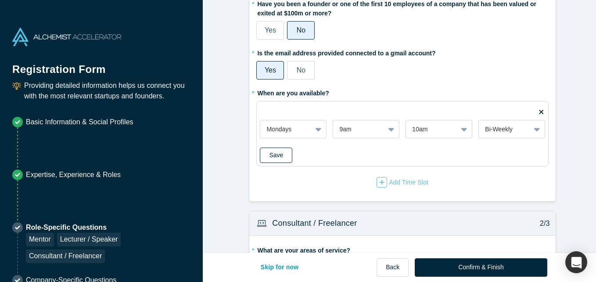
click at [275, 150] on button "Save" at bounding box center [276, 154] width 32 height 15
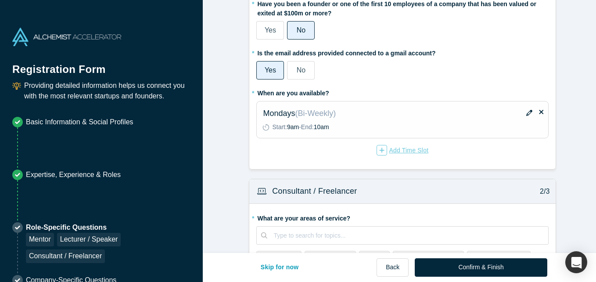
click at [390, 153] on div "Add Time Slot" at bounding box center [402, 150] width 52 height 11
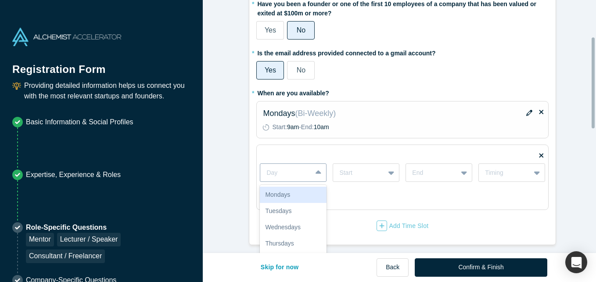
scroll to position [102, 0]
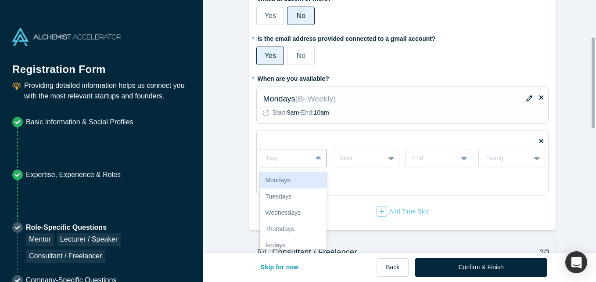
click at [308, 167] on div "7 results available. Use Up and Down to choose options, press Enter to select t…" at bounding box center [293, 158] width 67 height 18
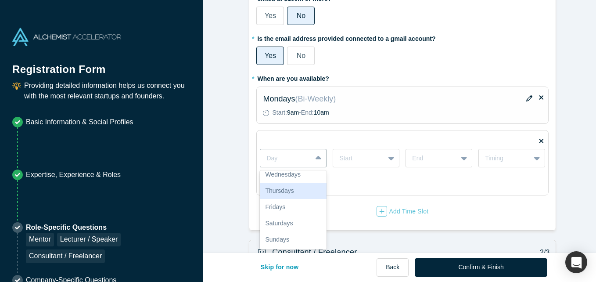
click at [291, 189] on div "Thursdays" at bounding box center [293, 190] width 67 height 16
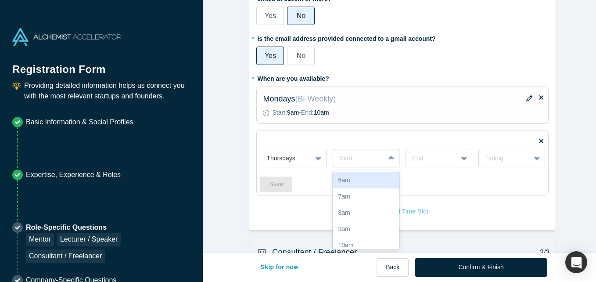
click at [372, 160] on div at bounding box center [358, 158] width 39 height 11
click at [379, 244] on div "10am" at bounding box center [366, 245] width 67 height 16
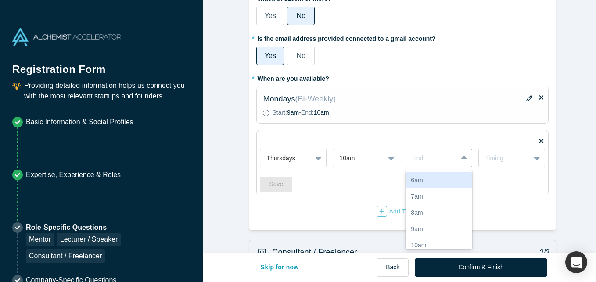
click at [458, 157] on div at bounding box center [465, 158] width 14 height 16
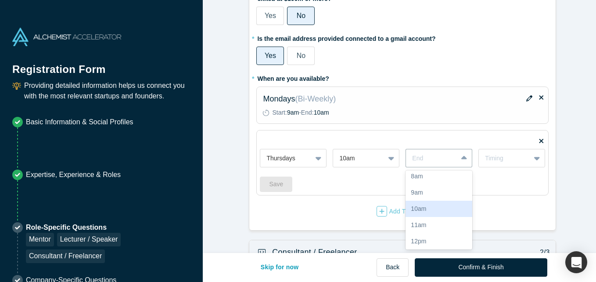
scroll to position [53, 0]
click at [431, 207] on div "11am" at bounding box center [438, 208] width 67 height 16
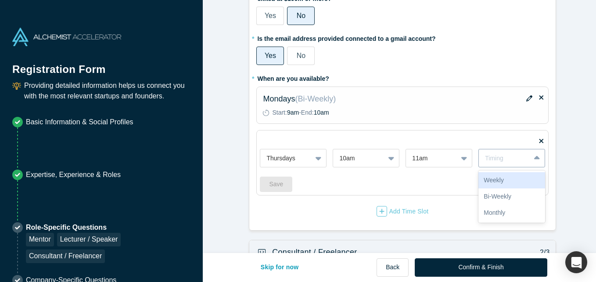
click at [505, 157] on div "Timing" at bounding box center [504, 158] width 39 height 9
click at [503, 187] on div "Weekly" at bounding box center [511, 180] width 67 height 16
click at [275, 185] on button "Save" at bounding box center [276, 183] width 32 height 15
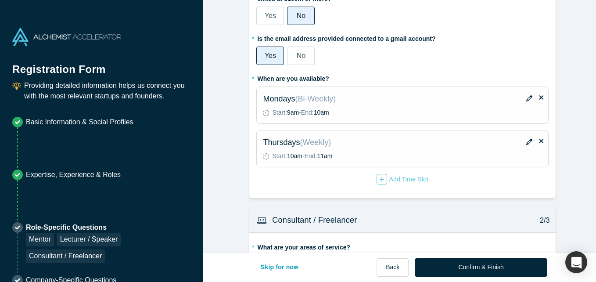
click at [526, 97] on icon "button" at bounding box center [529, 98] width 6 height 6
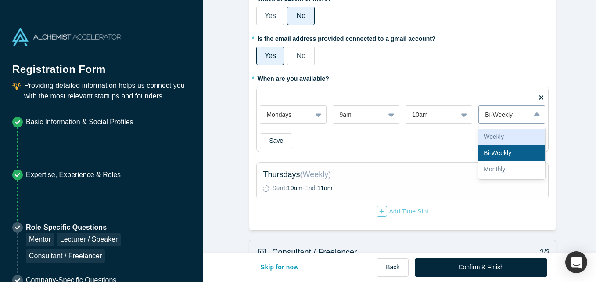
click at [517, 115] on div "Bi-Weekly" at bounding box center [504, 114] width 39 height 9
click at [517, 140] on div "Weekly" at bounding box center [511, 137] width 67 height 16
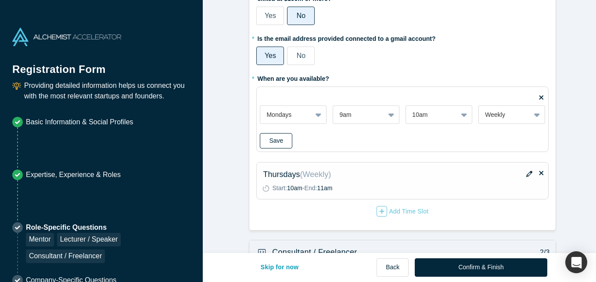
click at [264, 139] on button "Save" at bounding box center [276, 140] width 32 height 15
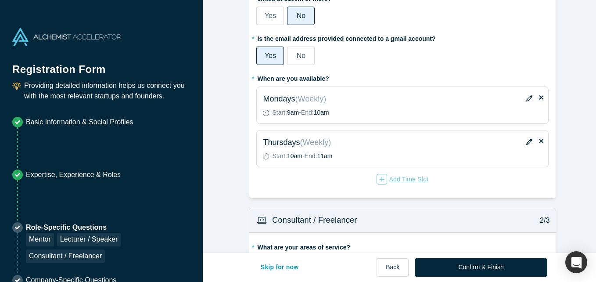
click at [382, 181] on div "button" at bounding box center [381, 179] width 11 height 11
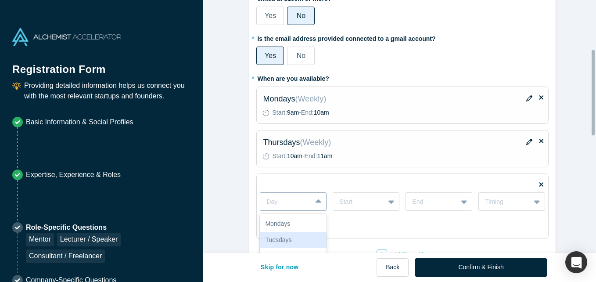
scroll to position [146, 0]
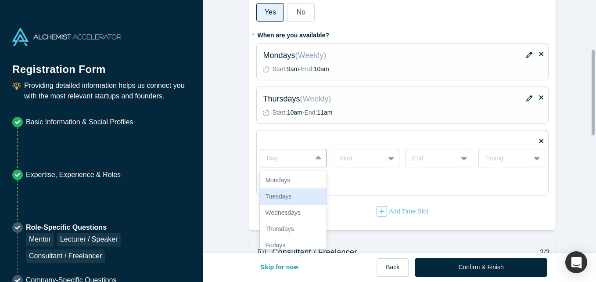
click at [290, 167] on div "7 results available. Use Up and Down to choose options, press Enter to select t…" at bounding box center [293, 158] width 67 height 18
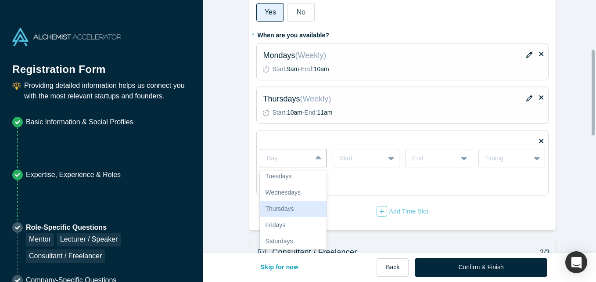
scroll to position [38, 0]
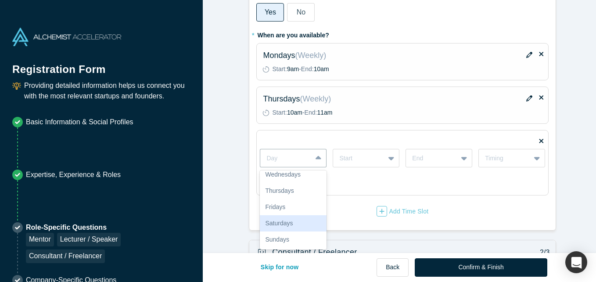
click at [286, 227] on div "Saturdays" at bounding box center [293, 223] width 67 height 16
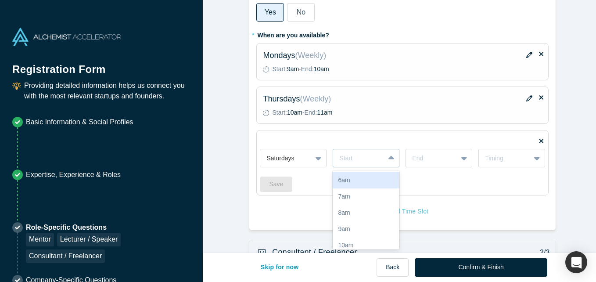
click at [357, 159] on div at bounding box center [358, 158] width 39 height 11
click at [376, 245] on div "10am" at bounding box center [366, 245] width 67 height 16
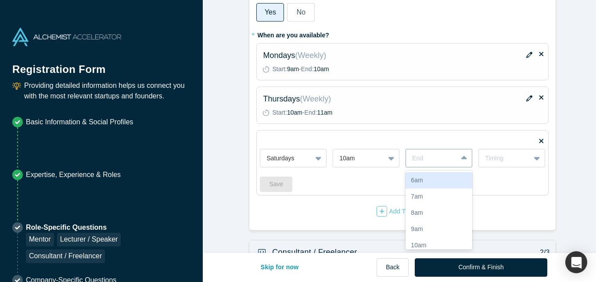
click at [424, 157] on div at bounding box center [431, 158] width 39 height 11
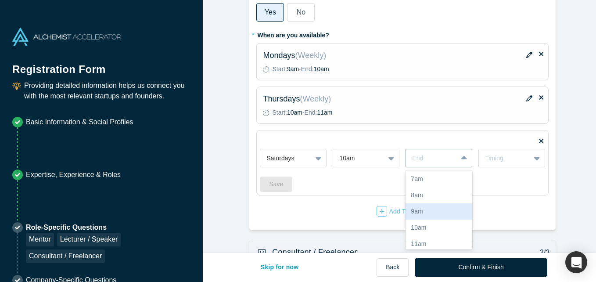
scroll to position [35, 0]
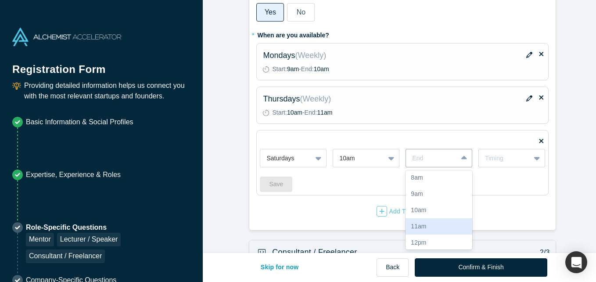
click at [440, 228] on div "11am" at bounding box center [438, 226] width 67 height 16
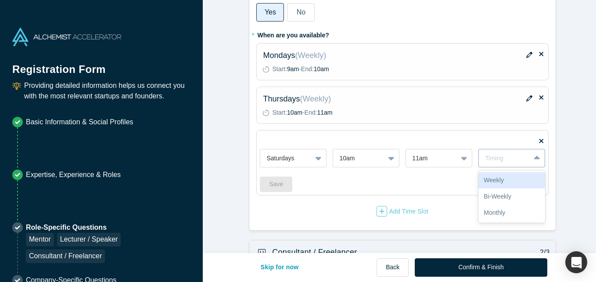
click at [517, 160] on div "Timing" at bounding box center [504, 158] width 39 height 9
click at [495, 185] on div "Weekly" at bounding box center [511, 180] width 67 height 16
click at [272, 184] on button "Save" at bounding box center [276, 183] width 32 height 15
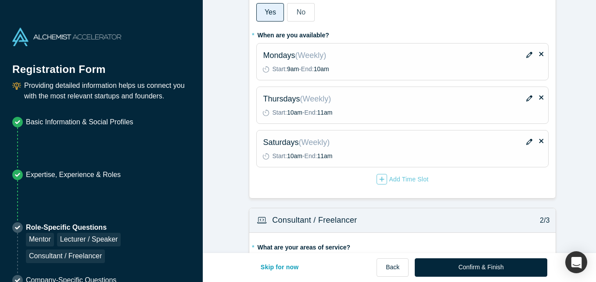
click at [590, 174] on form "Mentor / Advisor 1/3 * What mentor type would you prefer? Regular Mentor Direct…" at bounding box center [403, 209] width 400 height 691
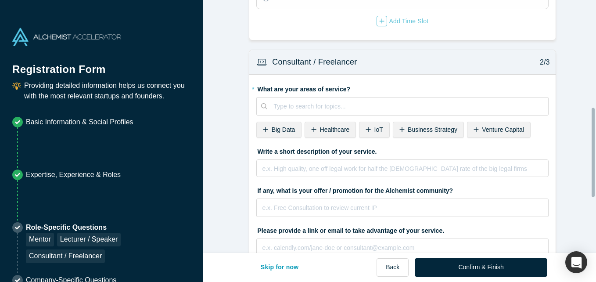
scroll to position [321, 0]
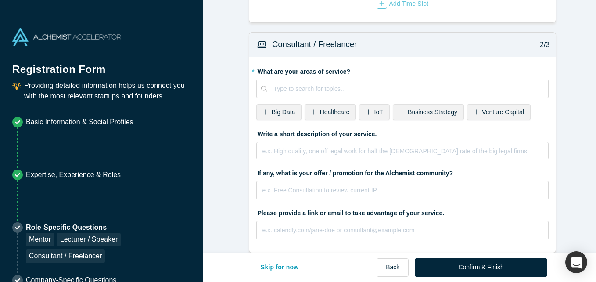
click at [411, 115] on span "Business Strategy" at bounding box center [433, 111] width 50 height 7
click at [422, 111] on span "Venture Capital" at bounding box center [429, 111] width 42 height 7
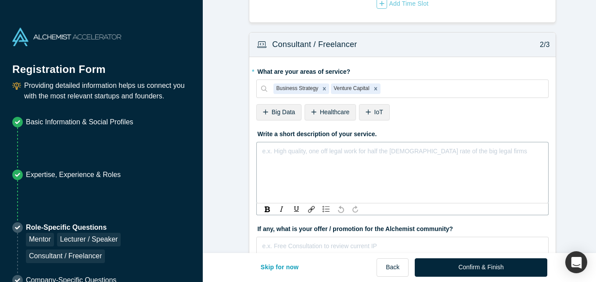
click at [440, 150] on div "rdw-editor" at bounding box center [402, 149] width 280 height 9
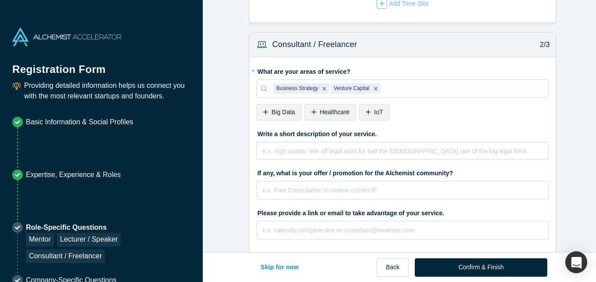
click at [578, 170] on form "Mentor / Advisor 1/3 * What mentor type would you prefer? Regular Mentor Direct…" at bounding box center [403, 33] width 400 height 691
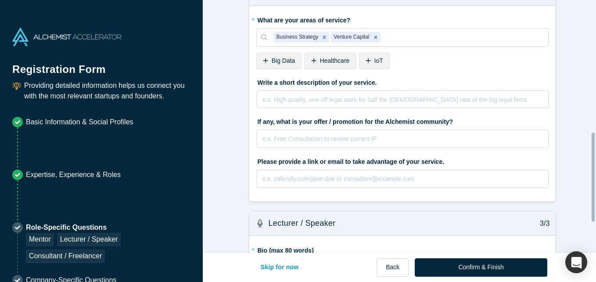
scroll to position [374, 0]
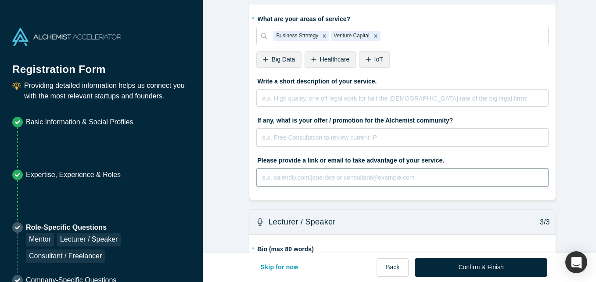
click at [308, 172] on input "text" at bounding box center [402, 177] width 292 height 18
paste input "[URL][PERSON_NAME][DOMAIN_NAME]"
type input "[URL][PERSON_NAME][DOMAIN_NAME]"
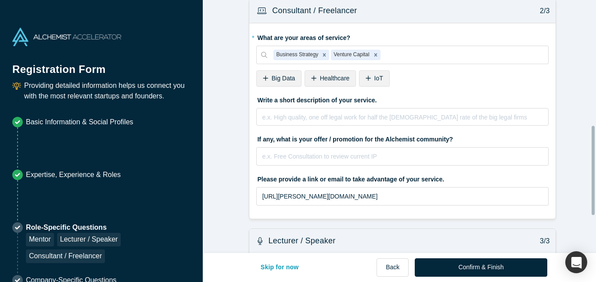
scroll to position [337, 0]
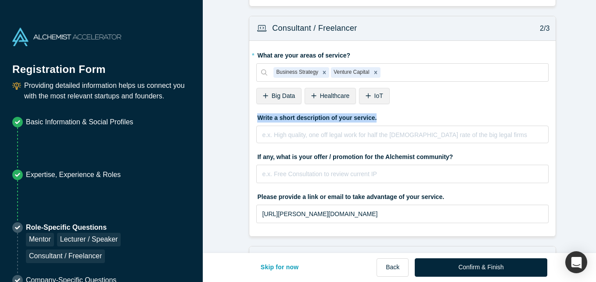
drag, startPoint x: 372, startPoint y: 119, endPoint x: 244, endPoint y: 118, distance: 128.5
click at [244, 118] on form "Mentor / Advisor 1/3 * What mentor type would you prefer? Regular Mentor Direct…" at bounding box center [403, 17] width 400 height 691
copy label "Write a short description of your service."
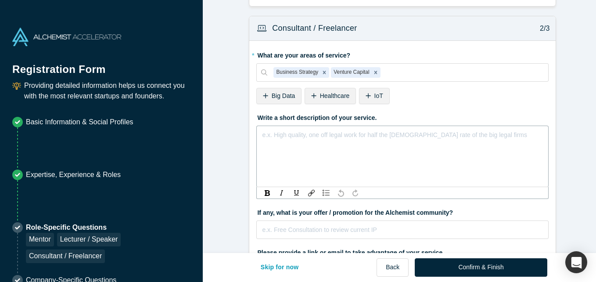
click at [302, 136] on div "rdw-editor" at bounding box center [402, 133] width 280 height 9
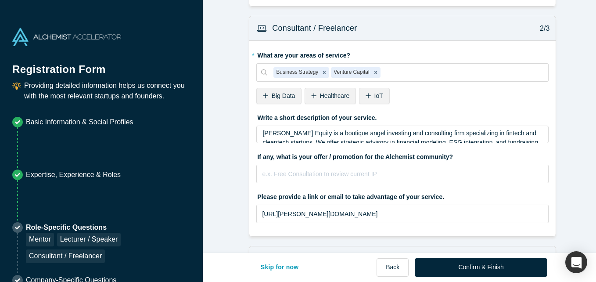
click at [579, 174] on form "Mentor / Advisor 1/3 * What mentor type would you prefer? Regular Mentor Direct…" at bounding box center [403, 17] width 400 height 691
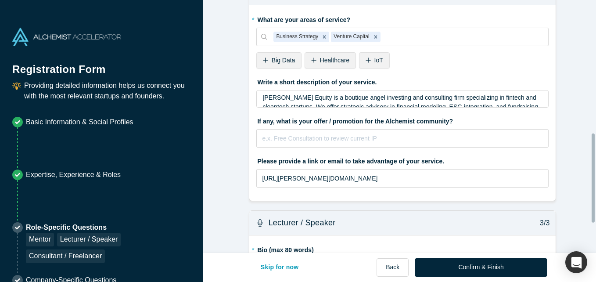
scroll to position [390, 0]
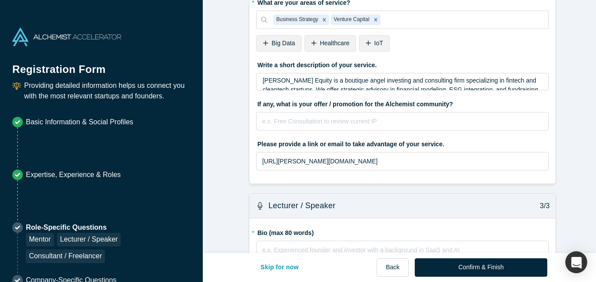
drag, startPoint x: 443, startPoint y: 100, endPoint x: 318, endPoint y: 95, distance: 124.7
drag, startPoint x: 318, startPoint y: 95, endPoint x: 272, endPoint y: 104, distance: 47.8
click at [272, 104] on label "If any, what is your offer / promotion for the Alchemist community?" at bounding box center [402, 103] width 292 height 12
drag, startPoint x: 252, startPoint y: 103, endPoint x: 290, endPoint y: 111, distance: 39.6
drag, startPoint x: 290, startPoint y: 111, endPoint x: 444, endPoint y: 107, distance: 154.0
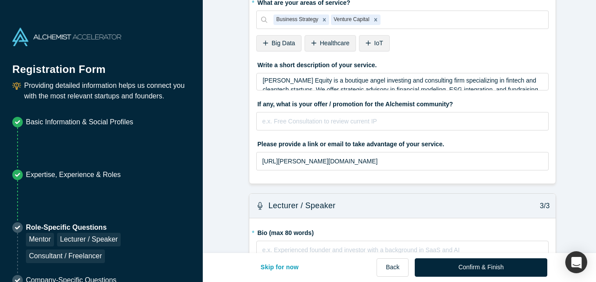
click at [444, 107] on label "If any, what is your offer / promotion for the Alchemist community?" at bounding box center [402, 103] width 292 height 12
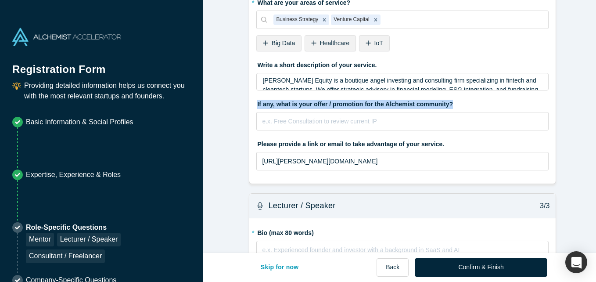
drag, startPoint x: 444, startPoint y: 107, endPoint x: 254, endPoint y: 107, distance: 190.4
click at [256, 107] on label "If any, what is your offer / promotion for the Alchemist community?" at bounding box center [402, 103] width 292 height 12
copy label "If any, what is your offer / promotion for the Alchemist community?"
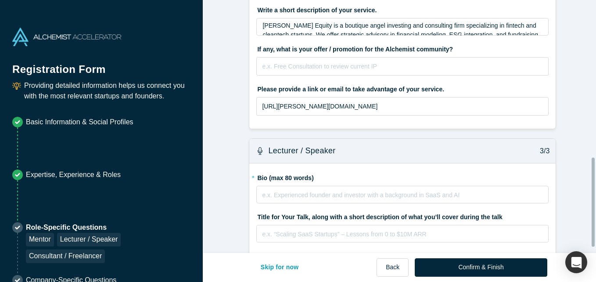
scroll to position [460, 0]
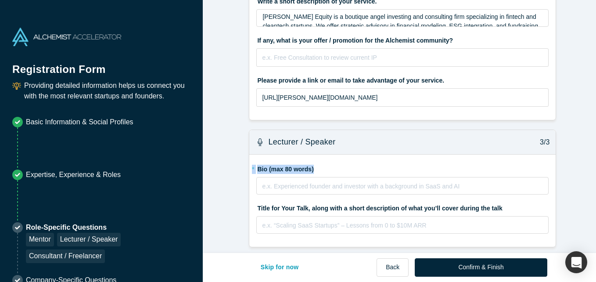
drag, startPoint x: 311, startPoint y: 163, endPoint x: 250, endPoint y: 161, distance: 61.0
click at [256, 161] on label "* Bio (max 80 words)" at bounding box center [402, 167] width 292 height 12
copy label "* Bio (max 80 words)"
drag, startPoint x: 592, startPoint y: 178, endPoint x: 597, endPoint y: 212, distance: 34.6
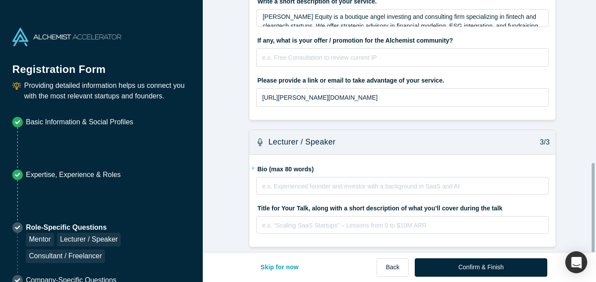
click at [595, 212] on html "Registration Form Providing detailed information helps us connect you with the …" at bounding box center [298, 141] width 596 height 282
drag, startPoint x: 593, startPoint y: 207, endPoint x: 594, endPoint y: 242, distance: 34.7
click at [594, 242] on div at bounding box center [592, 207] width 3 height 89
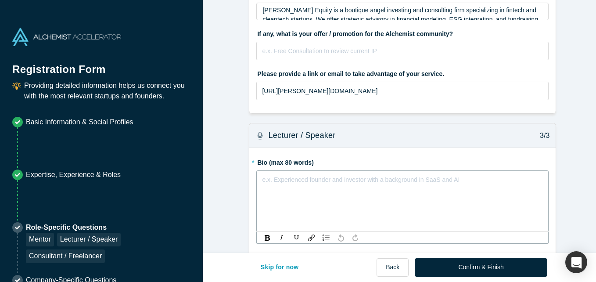
click at [286, 177] on div "rdw-editor" at bounding box center [402, 177] width 280 height 9
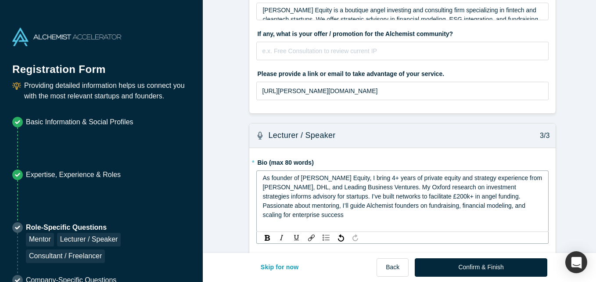
click at [424, 198] on span "As founder of [PERSON_NAME] Equity, I bring 4+ years of private equity and stra…" at bounding box center [402, 196] width 281 height 44
click at [422, 197] on span "As founder of [PERSON_NAME] Equity, I bring 4+ years of private equity and stra…" at bounding box center [402, 196] width 281 height 44
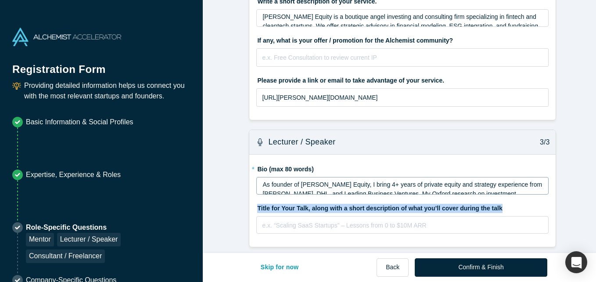
drag, startPoint x: 493, startPoint y: 200, endPoint x: 243, endPoint y: 202, distance: 249.6
copy label "Title for Your Talk, along with a short description of what you’ll cover during…"
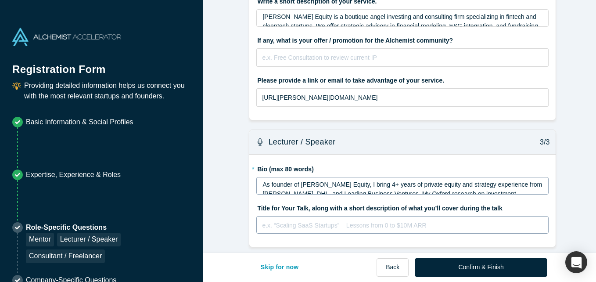
click at [276, 219] on div "rdw-editor" at bounding box center [402, 223] width 280 height 9
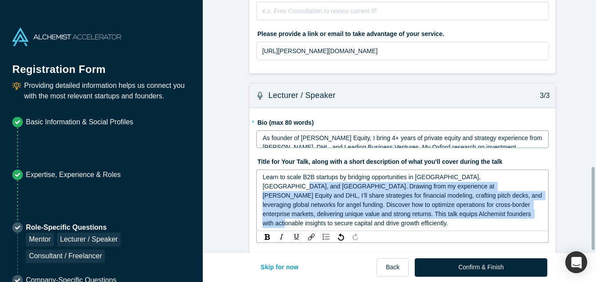
scroll to position [516, 0]
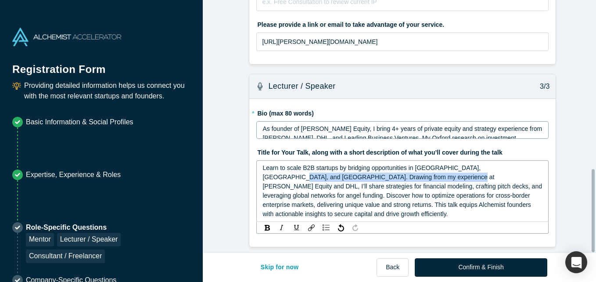
drag, startPoint x: 496, startPoint y: 215, endPoint x: 381, endPoint y: 168, distance: 124.0
click at [381, 168] on span "Learn to scale B2B startups by bridging opportunities in [GEOGRAPHIC_DATA], [GE…" at bounding box center [402, 190] width 281 height 53
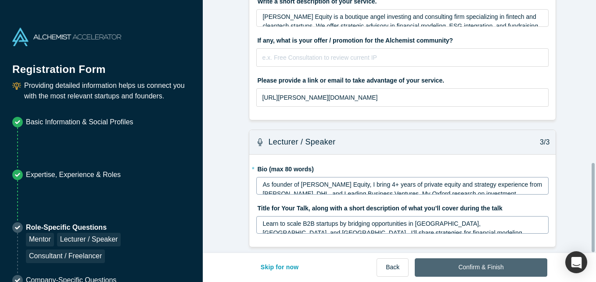
click at [507, 270] on button "Confirm & Finish" at bounding box center [481, 267] width 132 height 18
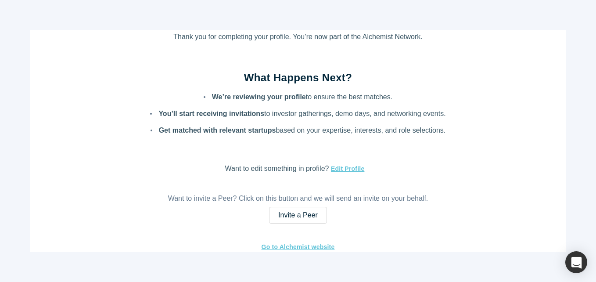
scroll to position [0, 0]
